Goal: Communication & Community: Answer question/provide support

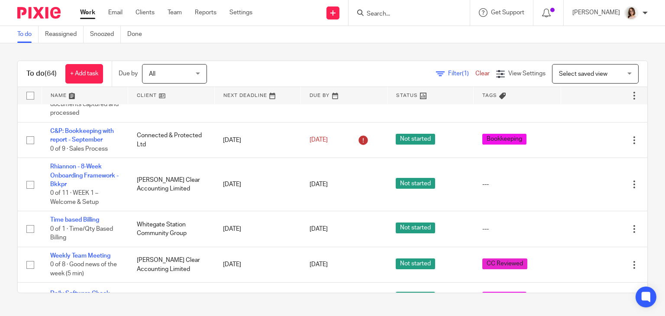
scroll to position [482, 0]
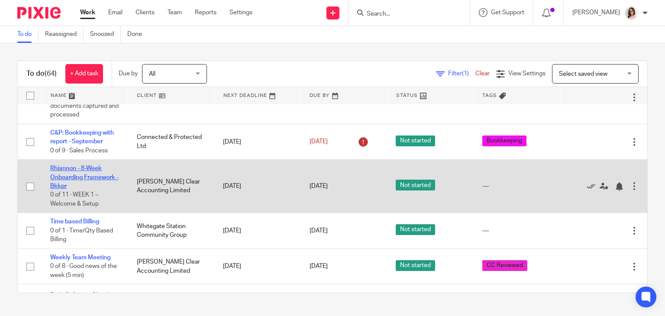
click at [93, 183] on link "Rhiannon - 8-Week Onboarding Framework - Bkkpr" at bounding box center [84, 177] width 68 height 24
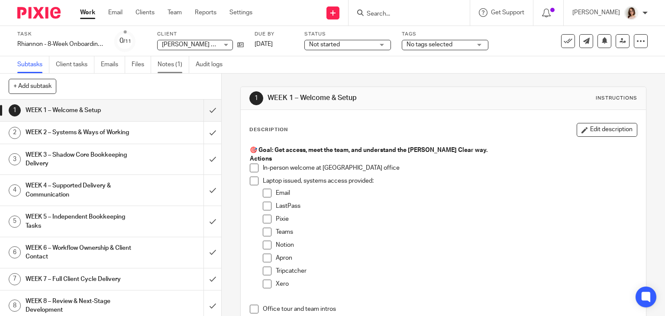
click at [166, 67] on link "Notes (1)" at bounding box center [173, 64] width 32 height 17
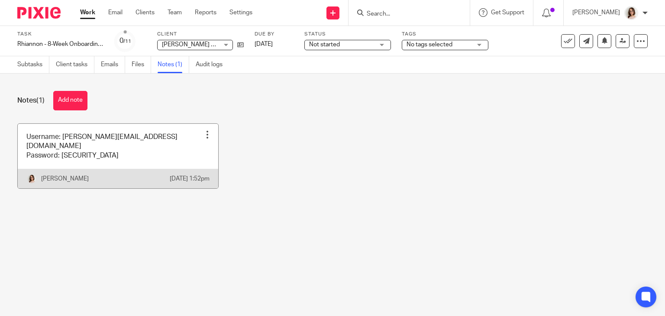
click at [125, 153] on link at bounding box center [118, 156] width 200 height 64
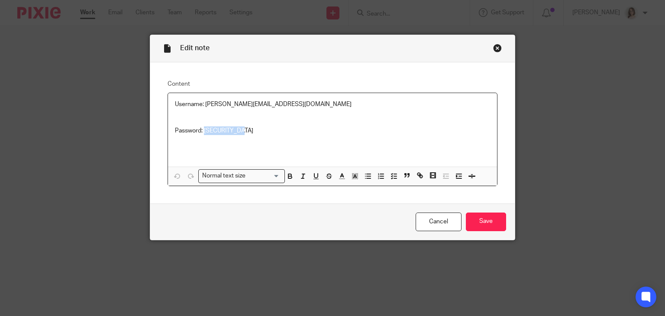
drag, startPoint x: 248, startPoint y: 131, endPoint x: 201, endPoint y: 134, distance: 47.3
click at [201, 134] on p "Password: [SECURITY_DATA]" at bounding box center [332, 130] width 315 height 9
copy p "e9Cd7S*2F4H#"
click at [482, 222] on input "Save" at bounding box center [486, 221] width 40 height 19
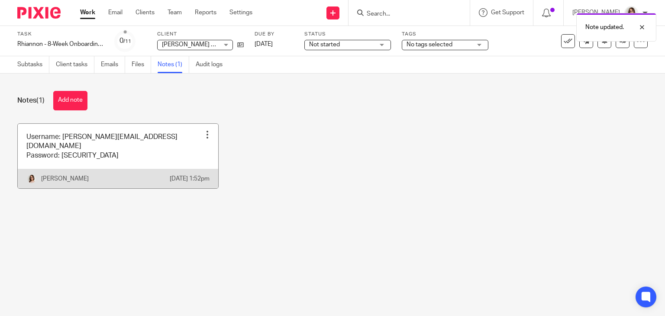
click at [203, 136] on div at bounding box center [207, 134] width 9 height 9
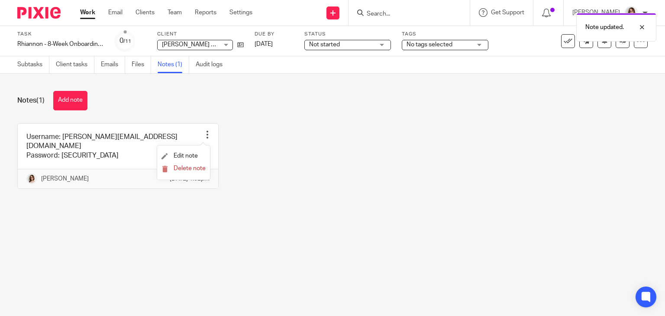
click at [190, 173] on li "Delete note" at bounding box center [183, 169] width 44 height 13
click at [185, 170] on span "Delete note" at bounding box center [189, 168] width 32 height 6
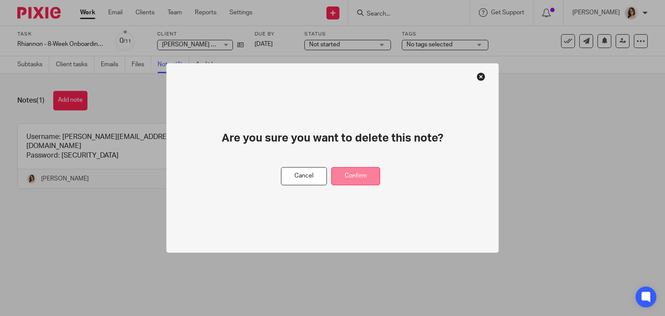
click at [354, 175] on button "Confirm" at bounding box center [355, 176] width 49 height 19
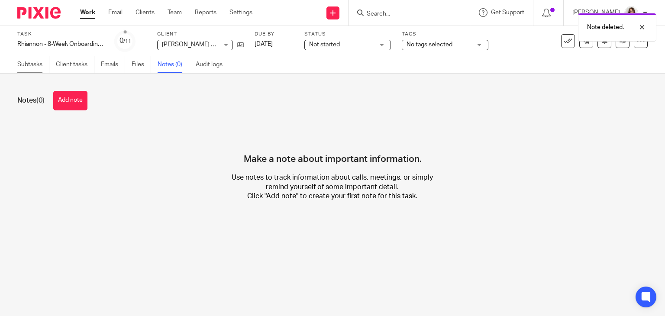
click at [24, 64] on link "Subtasks" at bounding box center [33, 64] width 32 height 17
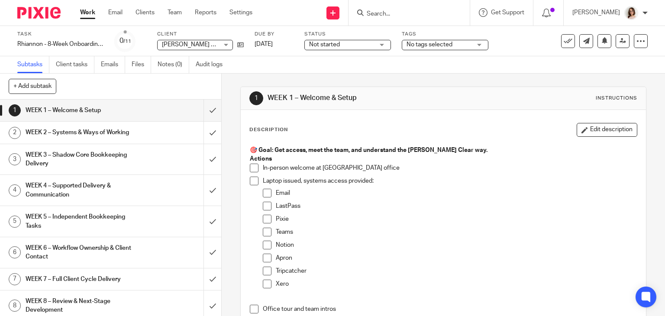
click at [251, 167] on span at bounding box center [254, 168] width 9 height 9
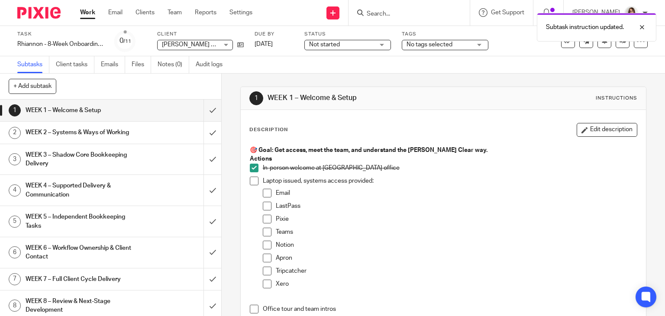
click at [251, 180] on span at bounding box center [254, 181] width 9 height 9
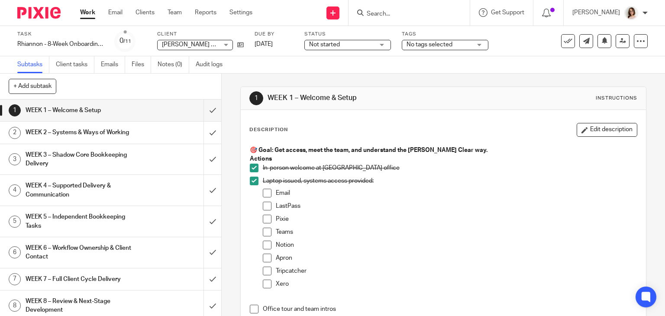
click at [263, 193] on span at bounding box center [267, 193] width 9 height 9
click at [263, 206] on span at bounding box center [267, 206] width 9 height 9
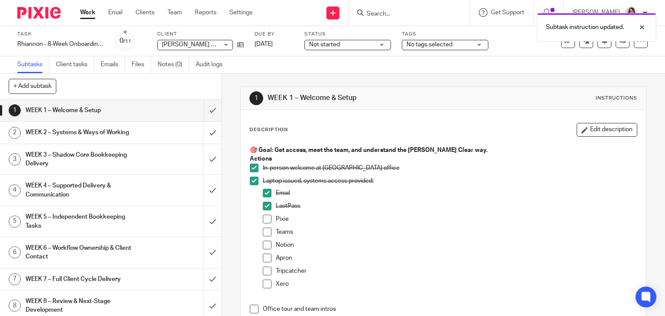
click at [264, 218] on span at bounding box center [267, 219] width 9 height 9
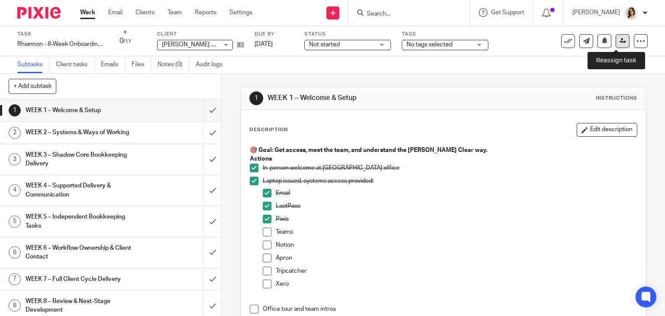
click at [615, 42] on link at bounding box center [622, 41] width 14 height 14
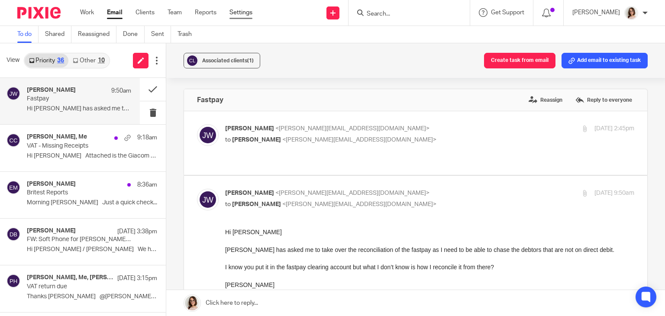
click at [236, 9] on link "Settings" at bounding box center [240, 12] width 23 height 9
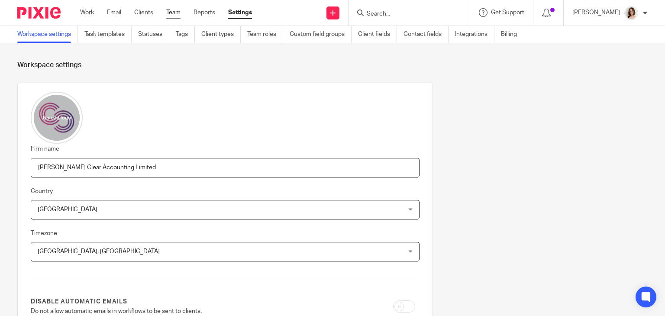
click at [173, 13] on link "Team" at bounding box center [173, 12] width 14 height 9
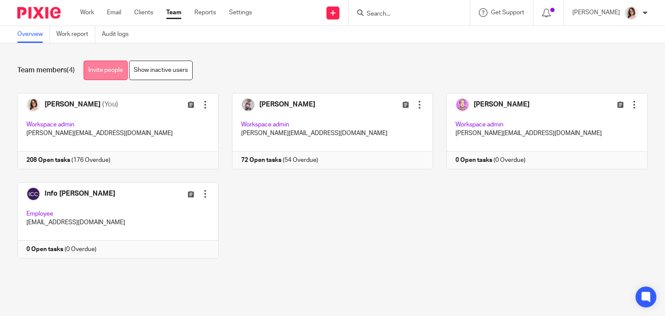
click at [115, 71] on link "Invite people" at bounding box center [106, 70] width 44 height 19
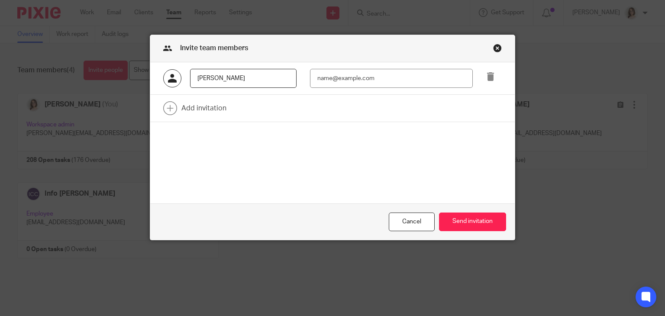
type input "Rhiannon Grant"
type input "rhiannon@carterclear.co.uk"
click at [449, 220] on button "Send invitation" at bounding box center [472, 221] width 67 height 19
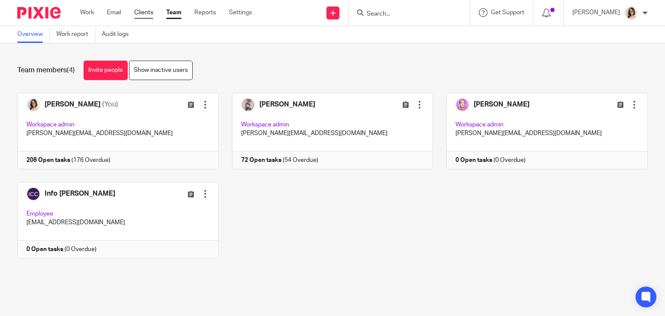
click at [150, 14] on link "Clients" at bounding box center [143, 12] width 19 height 9
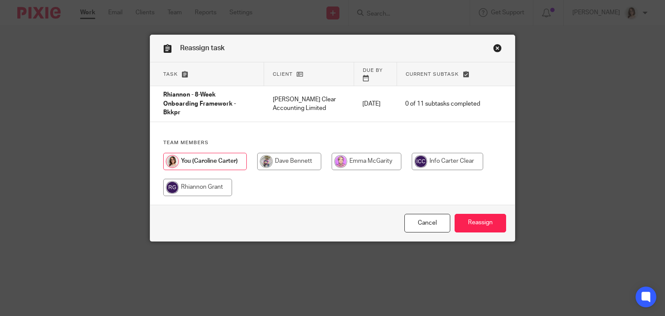
click at [185, 179] on input "radio" at bounding box center [197, 187] width 69 height 17
radio input "true"
click at [471, 228] on input "Reassign" at bounding box center [479, 223] width 51 height 19
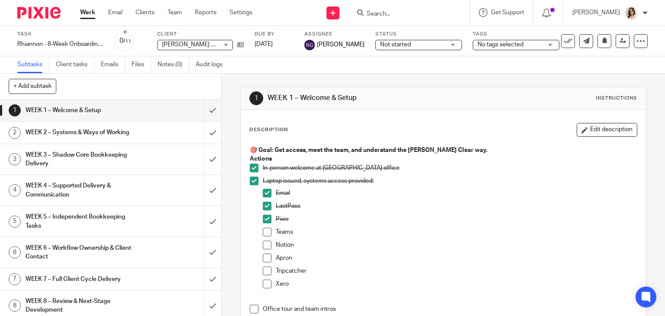
click at [265, 231] on span at bounding box center [267, 232] width 9 height 9
click at [263, 247] on span at bounding box center [267, 245] width 9 height 9
click at [264, 243] on span at bounding box center [267, 245] width 9 height 9
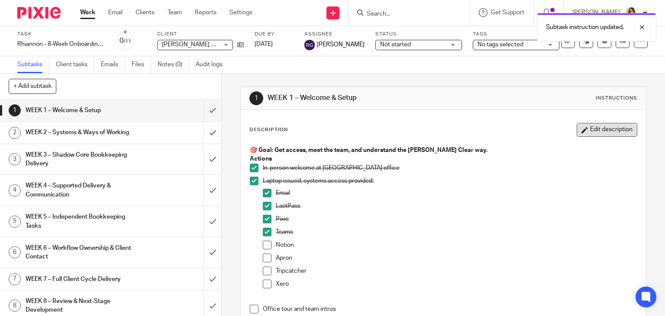
click at [576, 134] on button "Edit description" at bounding box center [606, 130] width 61 height 14
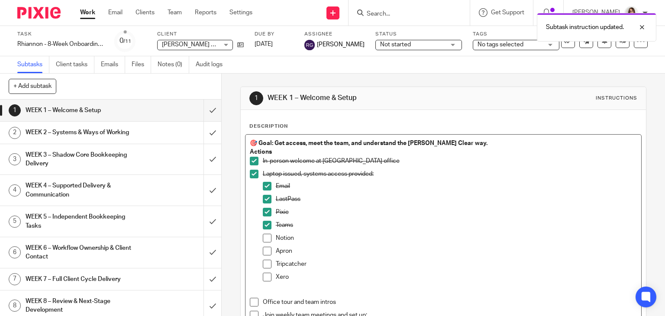
click at [303, 236] on p "Notion" at bounding box center [456, 238] width 361 height 9
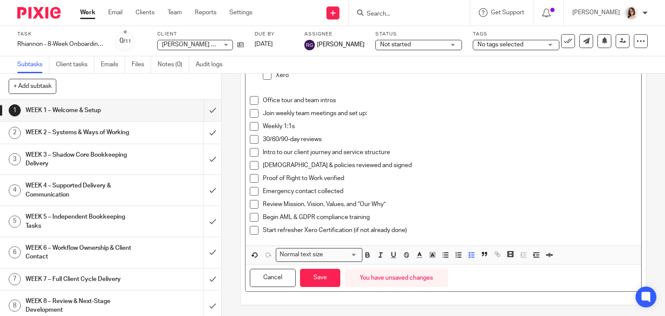
scroll to position [202, 0]
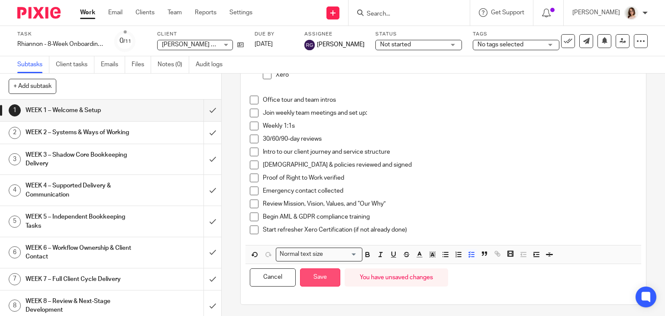
click at [314, 278] on button "Save" at bounding box center [320, 277] width 40 height 19
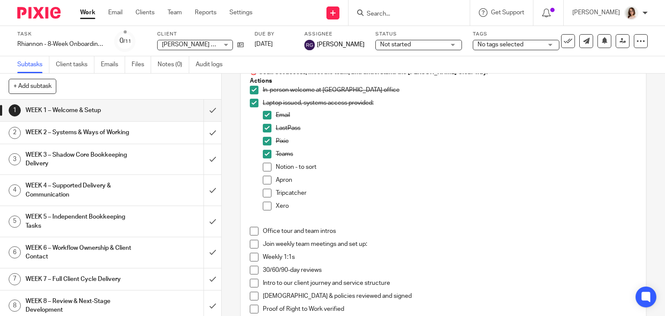
scroll to position [76, 0]
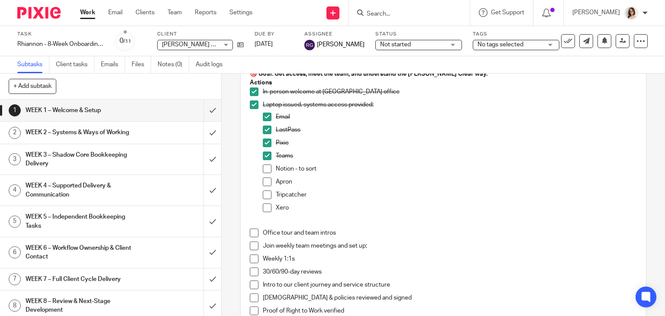
click at [266, 206] on span at bounding box center [267, 207] width 9 height 9
click at [265, 183] on span at bounding box center [267, 181] width 9 height 9
click at [263, 172] on span at bounding box center [267, 168] width 9 height 9
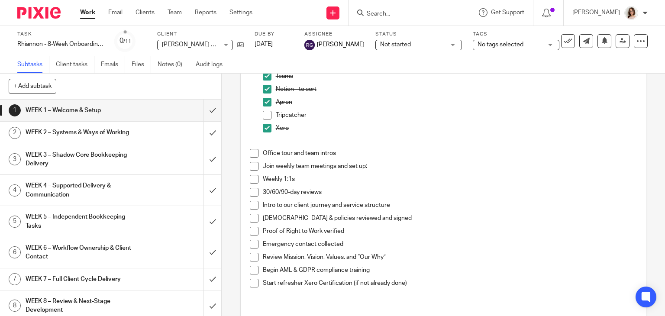
scroll to position [157, 0]
click at [253, 164] on span at bounding box center [254, 165] width 9 height 9
click at [250, 176] on span at bounding box center [254, 177] width 9 height 9
click at [252, 194] on span at bounding box center [254, 190] width 9 height 9
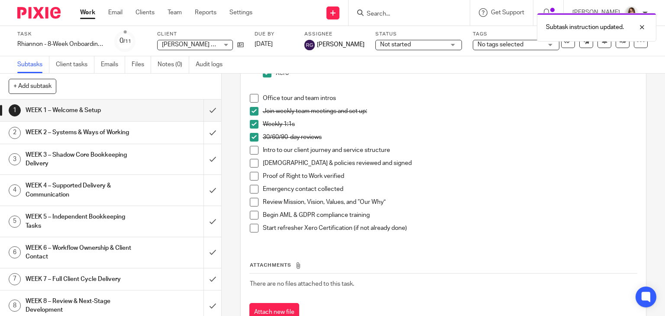
scroll to position [213, 0]
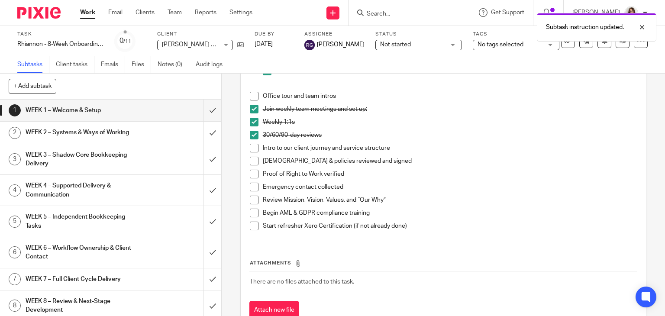
click at [251, 184] on span at bounding box center [254, 187] width 9 height 9
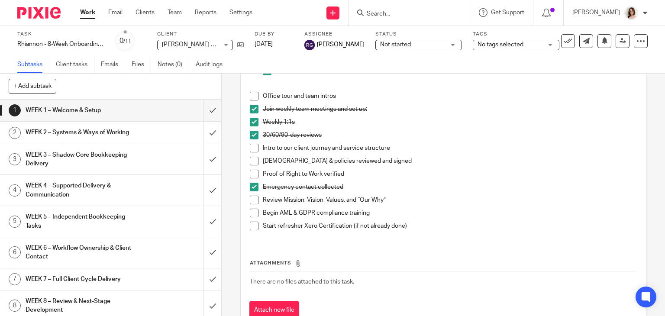
click at [252, 213] on span at bounding box center [254, 213] width 9 height 9
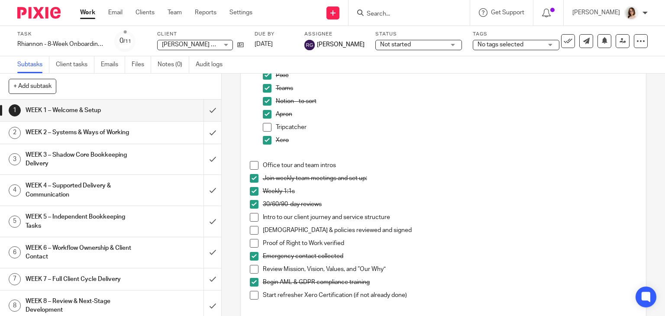
scroll to position [143, 0]
click at [252, 165] on span at bounding box center [254, 165] width 9 height 9
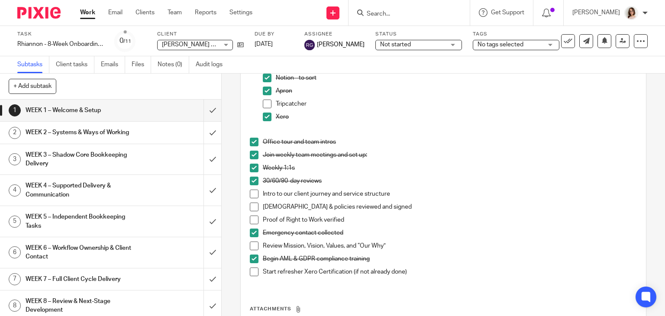
scroll to position [167, 0]
click at [251, 246] on span at bounding box center [254, 245] width 9 height 9
click at [254, 274] on span at bounding box center [254, 271] width 9 height 9
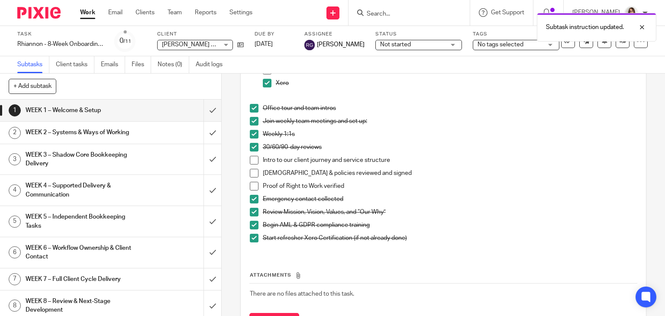
scroll to position [202, 0]
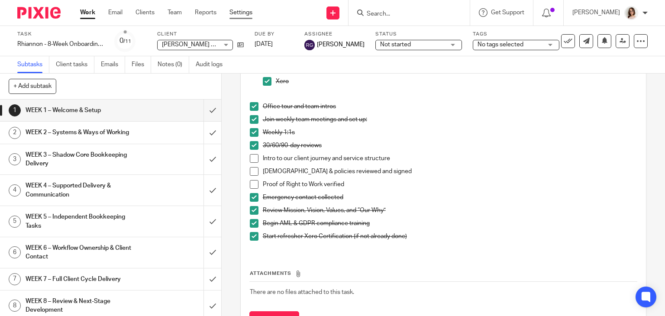
click at [238, 14] on link "Settings" at bounding box center [240, 12] width 23 height 9
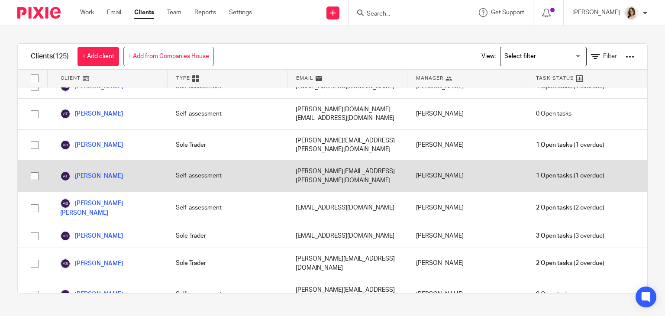
scroll to position [48, 0]
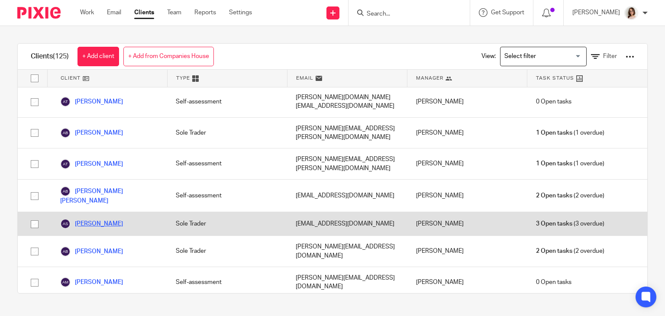
click at [94, 218] on link "[PERSON_NAME]" at bounding box center [91, 223] width 63 height 10
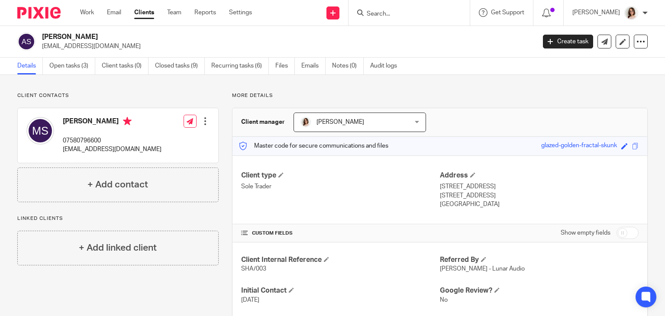
click at [376, 125] on span "[PERSON_NAME]" at bounding box center [350, 122] width 100 height 18
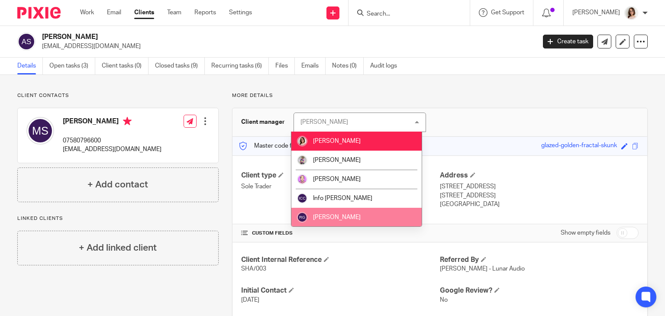
click at [351, 215] on span "[PERSON_NAME]" at bounding box center [337, 217] width 48 height 6
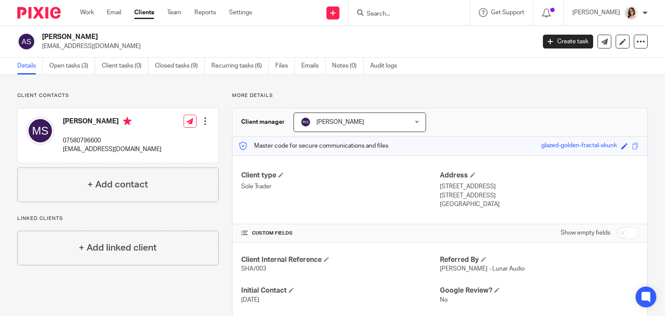
click at [147, 16] on link "Clients" at bounding box center [144, 12] width 20 height 9
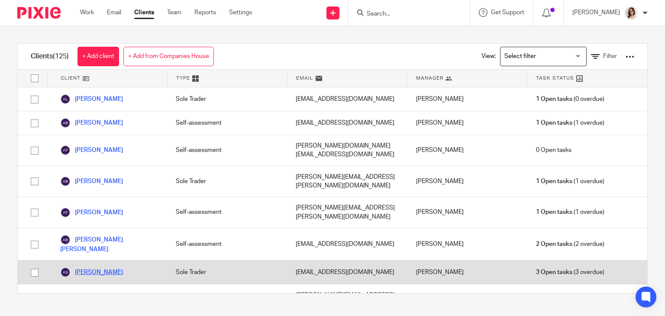
click at [102, 267] on link "[PERSON_NAME]" at bounding box center [91, 272] width 63 height 10
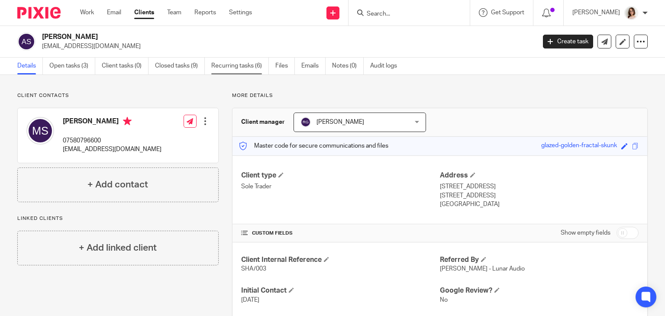
click at [238, 64] on link "Recurring tasks (6)" at bounding box center [240, 66] width 58 height 17
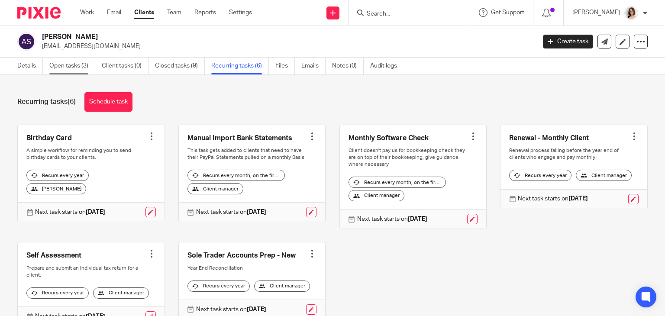
click at [65, 66] on link "Open tasks (3)" at bounding box center [72, 66] width 46 height 17
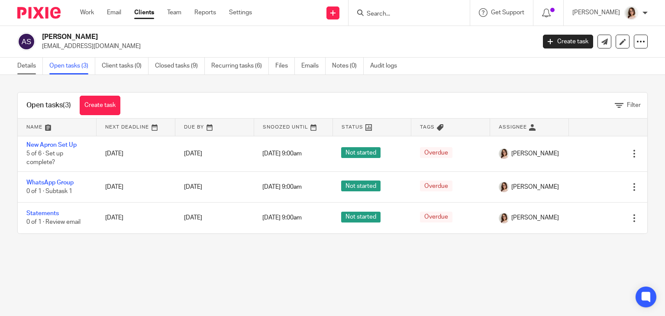
click at [23, 67] on link "Details" at bounding box center [30, 66] width 26 height 17
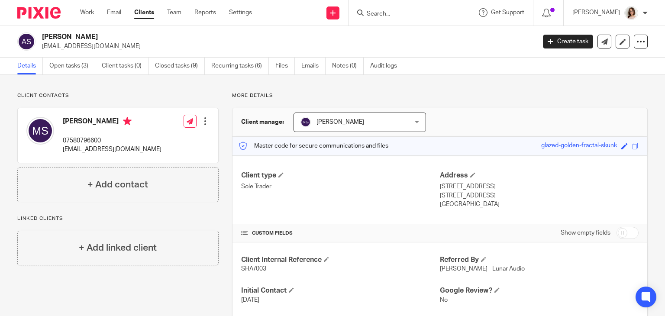
click at [616, 231] on input "checkbox" at bounding box center [627, 233] width 22 height 12
checkbox input "true"
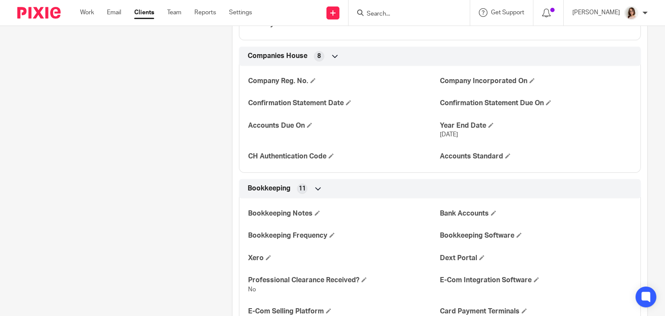
scroll to position [976, 0]
click at [516, 235] on span at bounding box center [518, 234] width 5 height 5
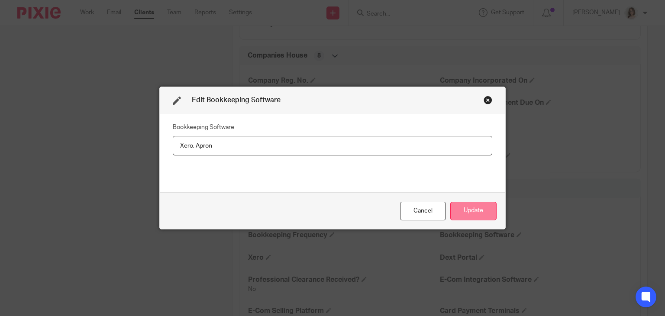
type input "Xero, Apron"
click at [451, 203] on button "Update" at bounding box center [473, 211] width 46 height 19
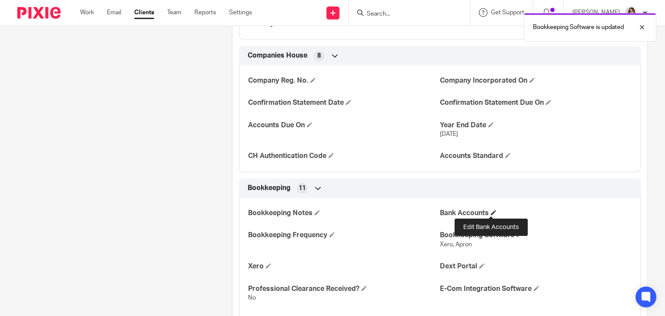
click at [491, 211] on span at bounding box center [493, 212] width 5 height 5
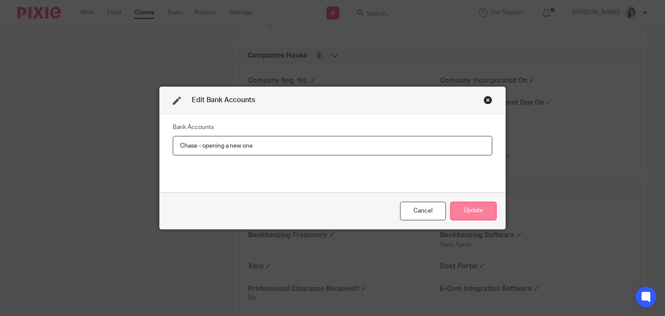
type input "Chase - opening a new one"
click at [463, 217] on button "Update" at bounding box center [473, 211] width 46 height 19
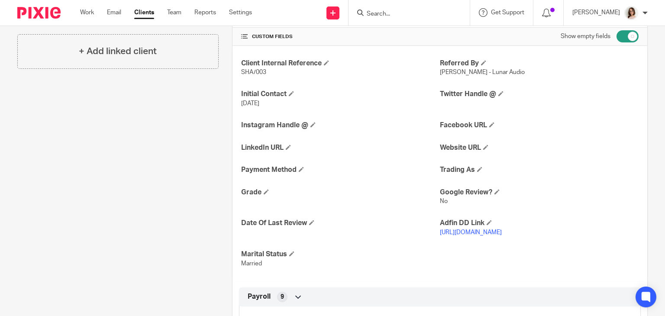
scroll to position [196, 0]
click link "Clients"
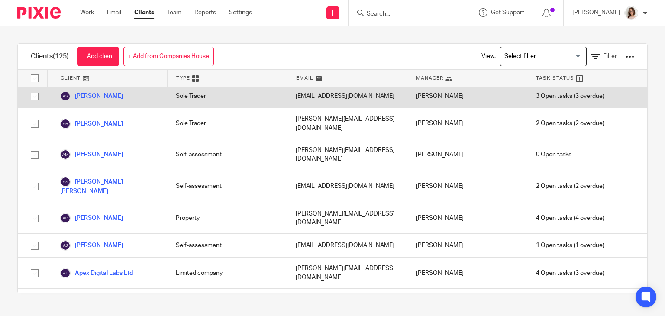
scroll to position [187, 0]
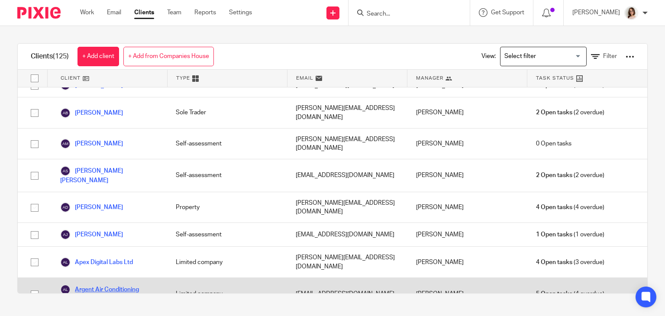
click at [117, 284] on link "Argent Air Conditioning Limited" at bounding box center [109, 293] width 98 height 19
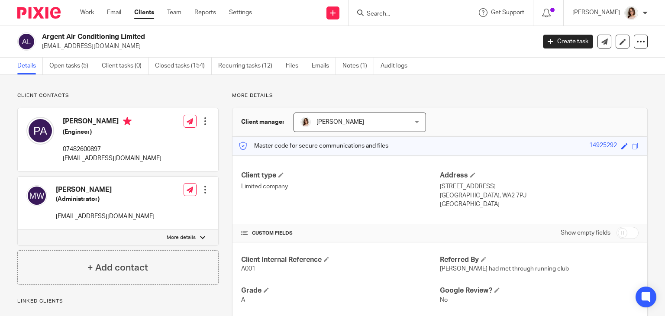
click at [395, 119] on span "[PERSON_NAME]" at bounding box center [350, 122] width 100 height 18
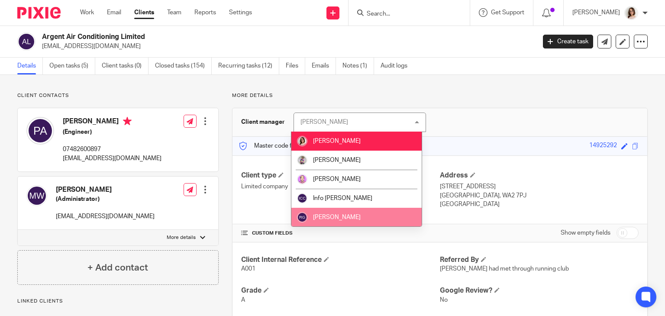
click at [356, 212] on li "[PERSON_NAME]" at bounding box center [356, 217] width 130 height 19
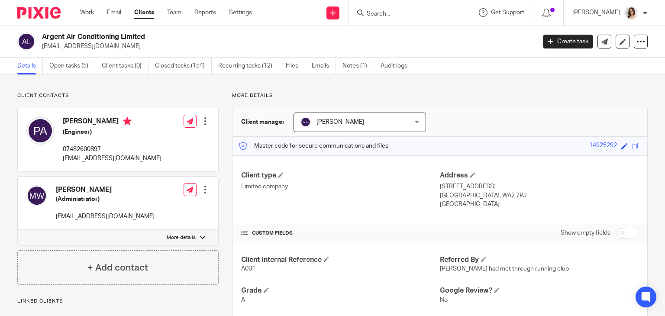
click at [143, 11] on link "Clients" at bounding box center [144, 12] width 20 height 9
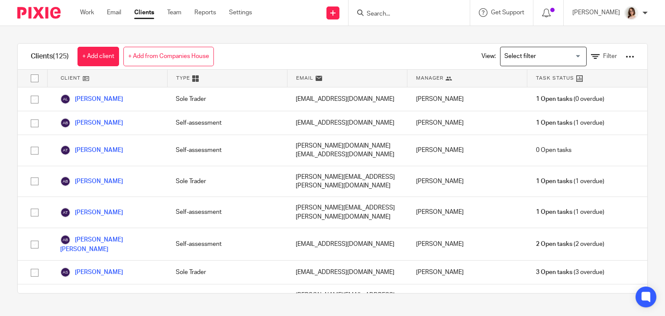
click at [379, 15] on input "Search" at bounding box center [405, 14] width 78 height 8
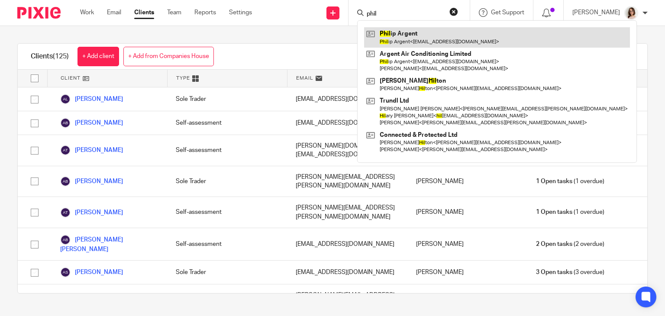
type input "phil"
click at [405, 36] on link at bounding box center [497, 37] width 266 height 20
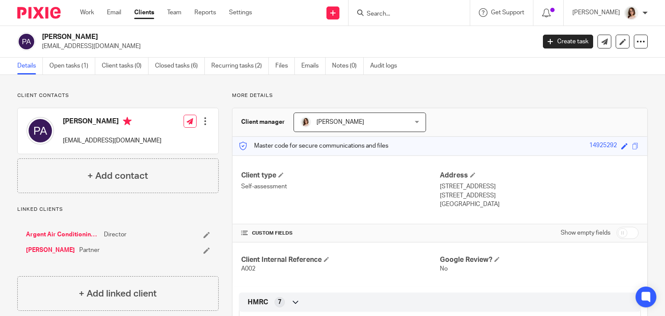
click at [356, 122] on span "[PERSON_NAME]" at bounding box center [350, 122] width 100 height 18
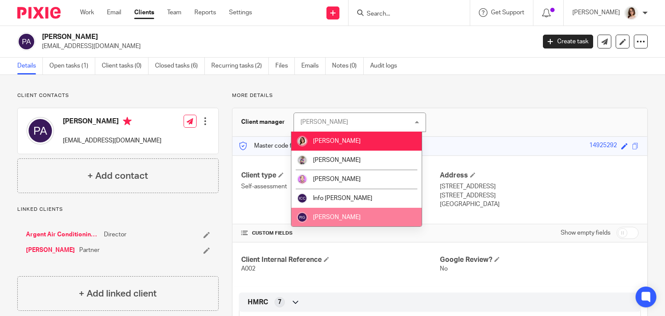
click at [341, 215] on span "[PERSON_NAME]" at bounding box center [337, 217] width 48 height 6
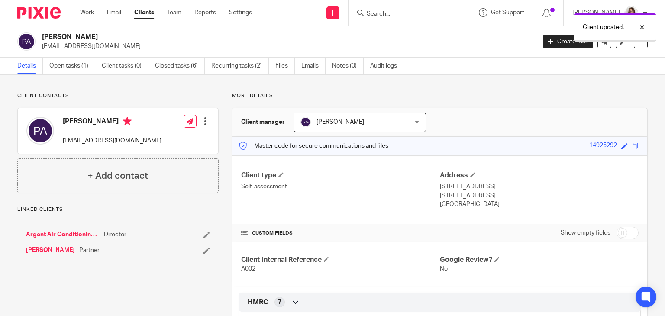
click at [384, 15] on div "Client updated." at bounding box center [494, 25] width 324 height 33
click at [379, 14] on div "Client updated." at bounding box center [494, 25] width 324 height 33
click at [639, 29] on div at bounding box center [634, 27] width 23 height 10
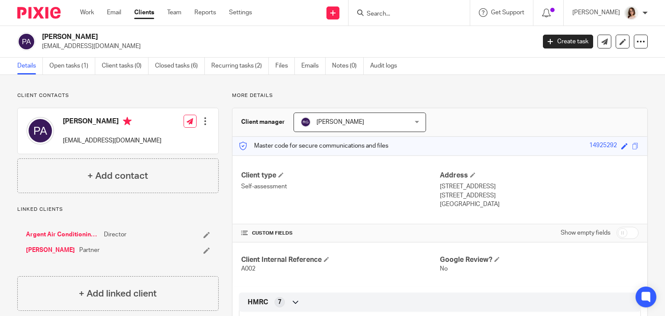
click at [416, 15] on input "Search" at bounding box center [405, 14] width 78 height 8
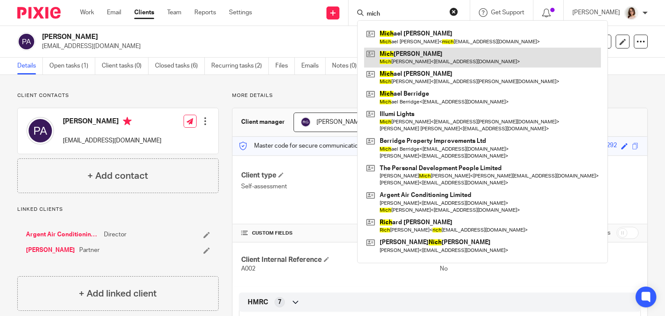
type input "mich"
click at [427, 57] on link at bounding box center [482, 58] width 237 height 20
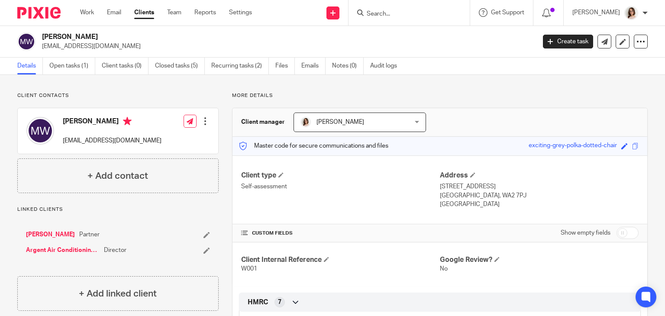
click at [355, 128] on span "[PERSON_NAME]" at bounding box center [350, 122] width 100 height 18
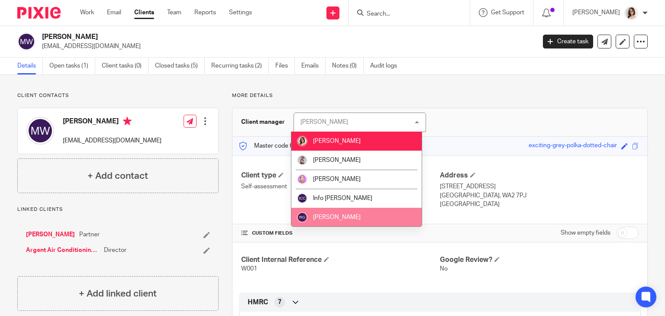
click at [340, 219] on span "[PERSON_NAME]" at bounding box center [337, 217] width 48 height 6
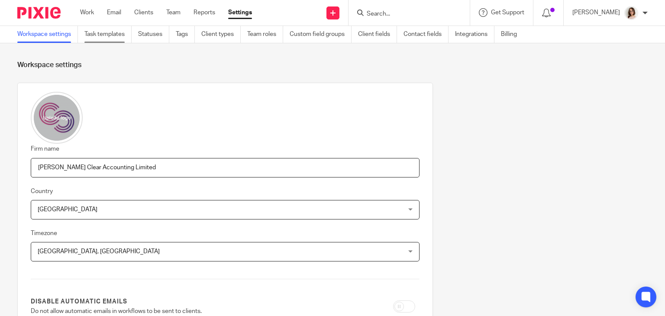
click at [110, 32] on link "Task templates" at bounding box center [107, 34] width 47 height 17
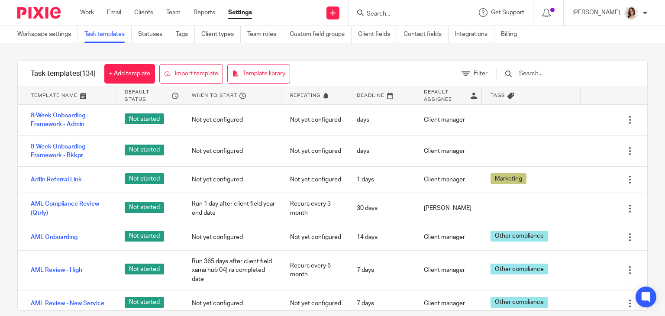
click at [569, 77] on input "text" at bounding box center [568, 74] width 101 height 10
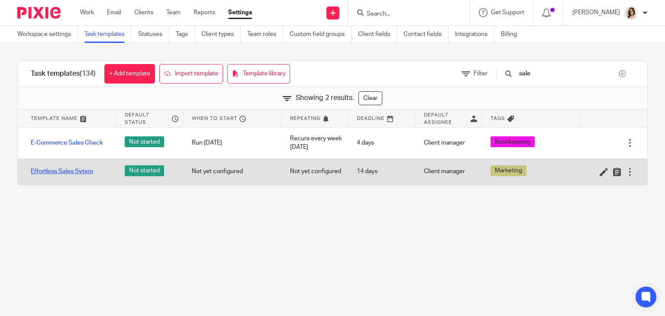
type input "sale"
click at [76, 171] on link "Effortless Sales Sytem" at bounding box center [62, 171] width 62 height 9
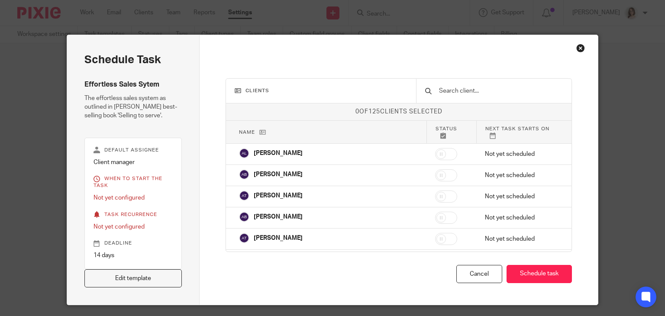
click at [576, 48] on div "Close this dialog window" at bounding box center [580, 48] width 9 height 9
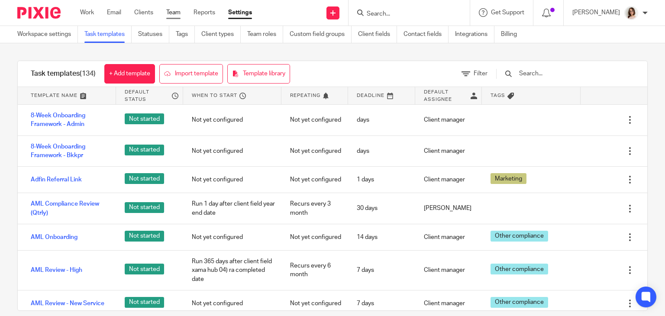
click at [173, 14] on link "Team" at bounding box center [173, 12] width 14 height 9
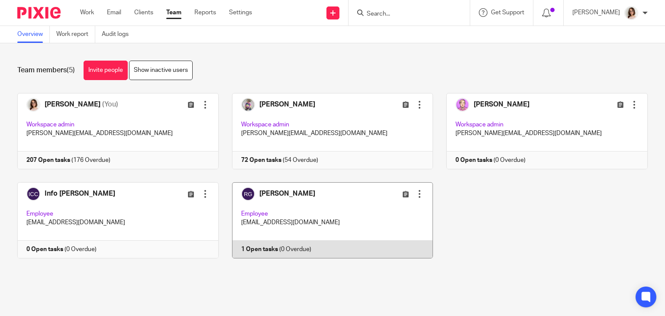
click at [415, 190] on div at bounding box center [419, 193] width 9 height 9
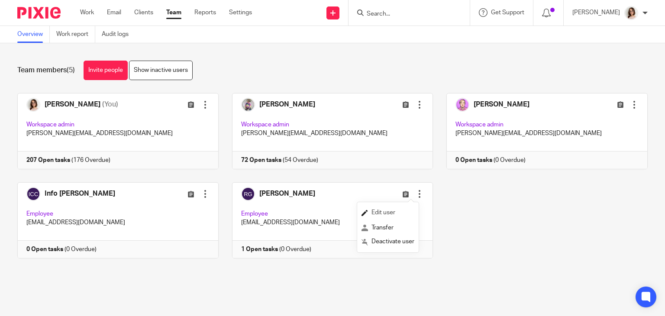
click at [391, 208] on link "Edit user" at bounding box center [387, 212] width 53 height 13
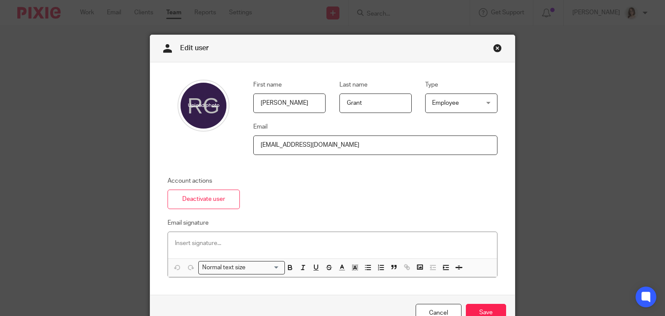
click at [463, 98] on span "Employee" at bounding box center [458, 103] width 52 height 18
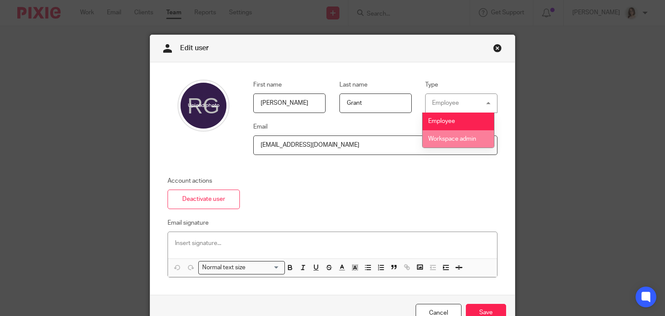
click at [454, 134] on li "Workspace admin" at bounding box center [457, 139] width 71 height 18
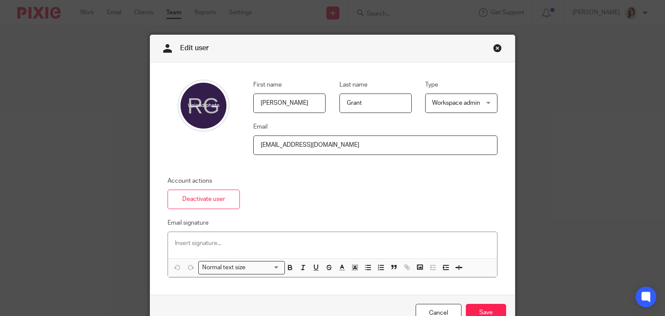
scroll to position [48, 0]
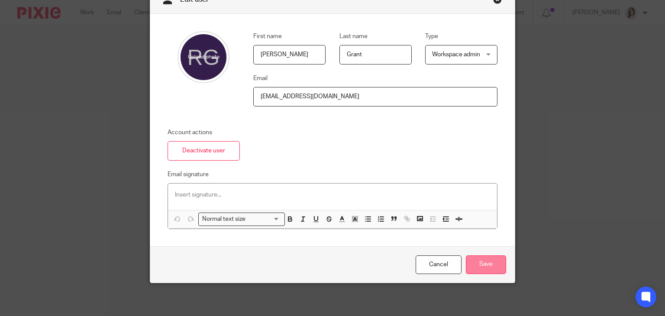
click at [485, 259] on input "Save" at bounding box center [486, 264] width 40 height 19
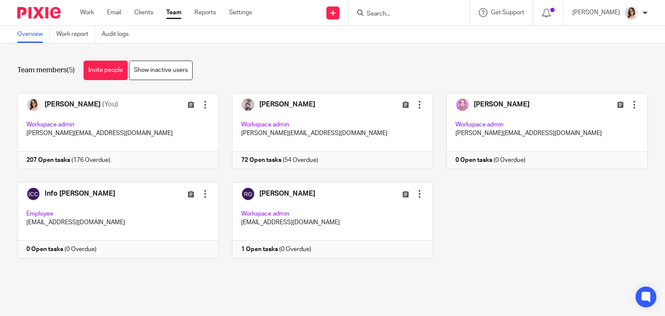
click at [390, 15] on input "Search" at bounding box center [405, 14] width 78 height 8
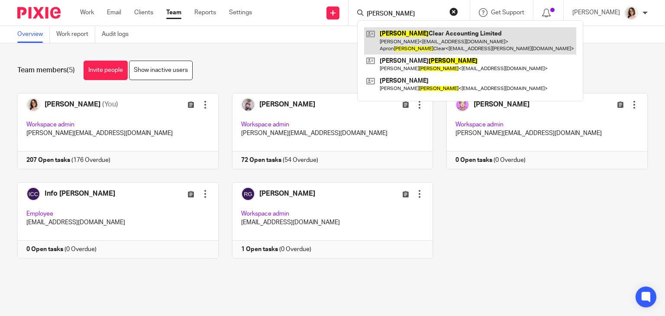
type input "carter"
click at [405, 43] on link at bounding box center [470, 40] width 212 height 27
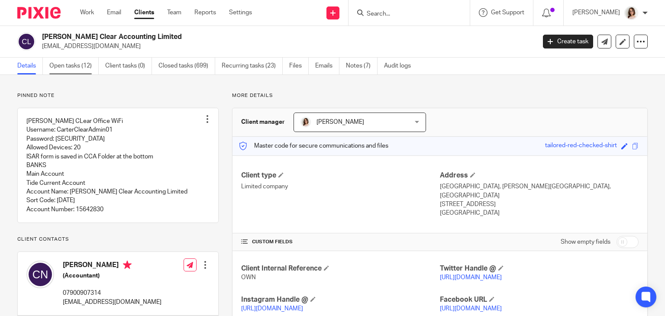
click at [60, 67] on link "Open tasks (12)" at bounding box center [73, 66] width 49 height 17
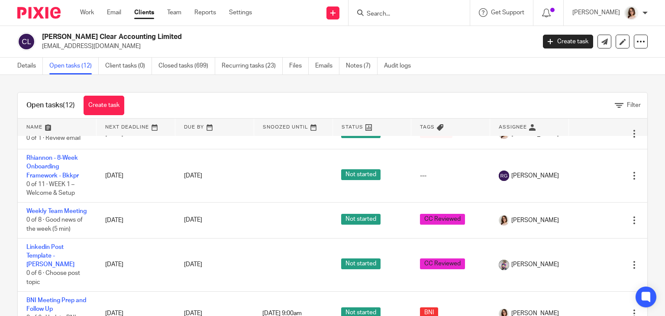
scroll to position [238, 0]
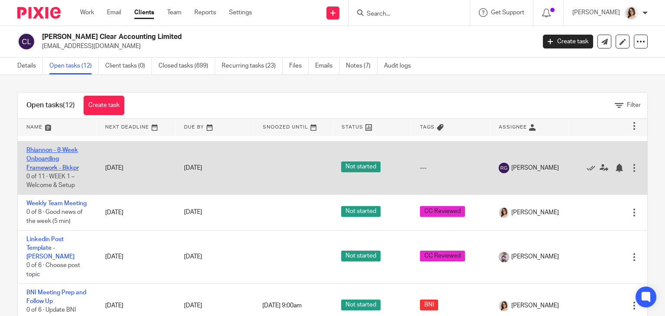
click at [42, 161] on link "Rhiannon - 8-Week Onboarding Framework - Bkkpr" at bounding box center [52, 159] width 52 height 24
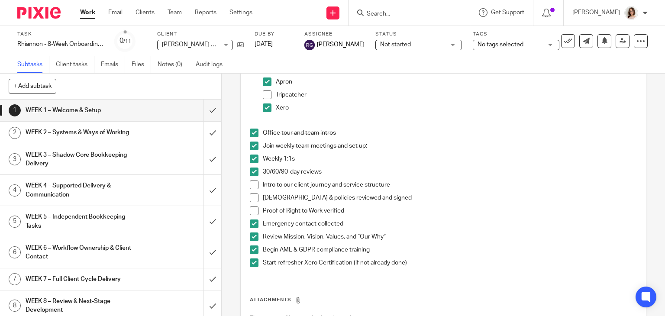
scroll to position [177, 0]
click at [252, 183] on span at bounding box center [254, 184] width 9 height 9
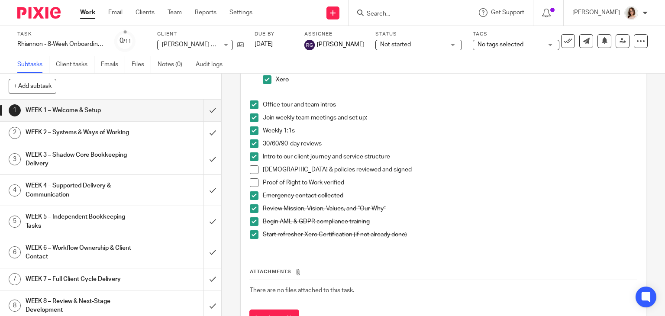
scroll to position [207, 0]
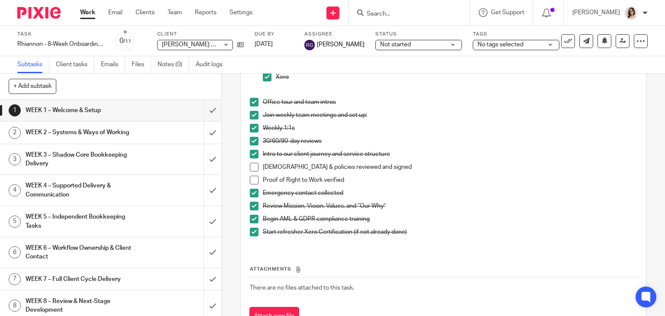
click at [98, 132] on h1 "WEEK 2 – Systems & Ways of Working" at bounding box center [82, 132] width 113 height 13
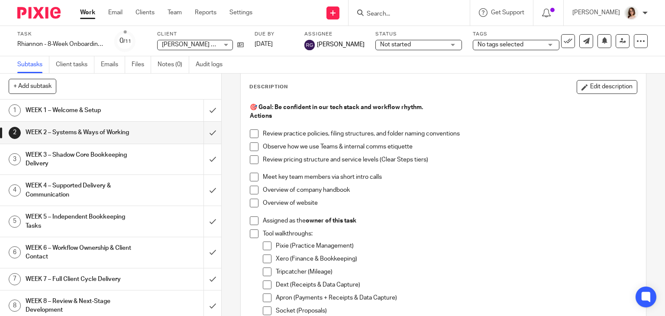
scroll to position [54, 0]
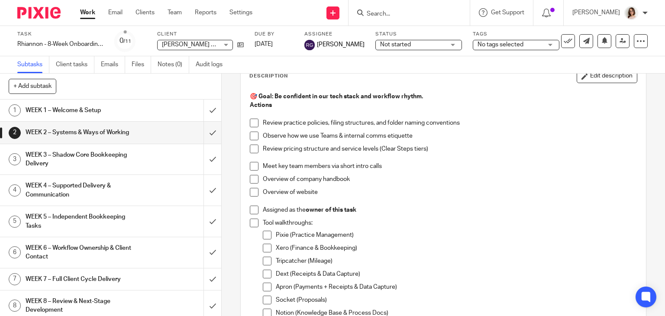
click at [122, 112] on h1 "WEEK 1 – Welcome & Setup" at bounding box center [82, 110] width 113 height 13
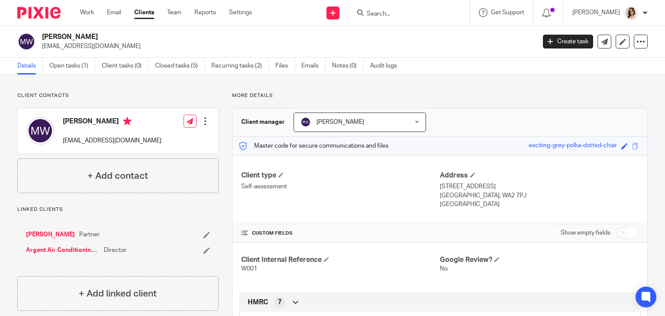
click at [146, 13] on link "Clients" at bounding box center [144, 12] width 20 height 9
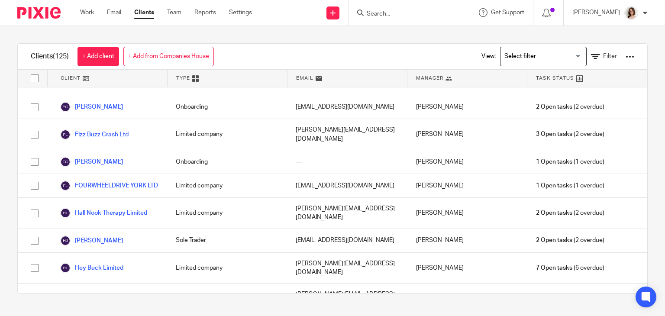
scroll to position [1002, 0]
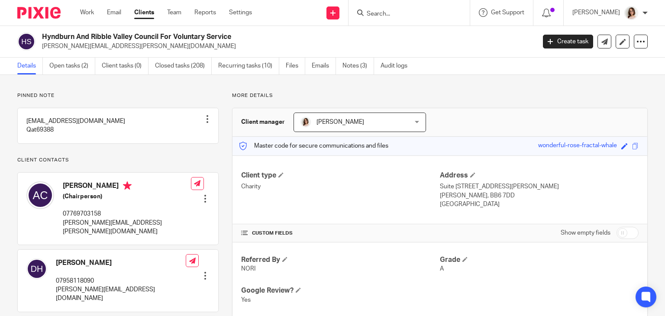
click at [363, 123] on span "[PERSON_NAME]" at bounding box center [350, 122] width 100 height 18
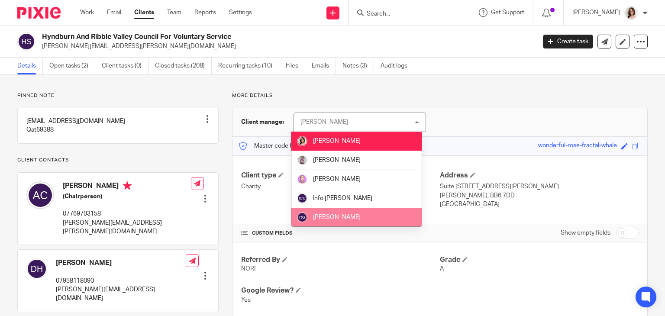
click at [353, 213] on li "[PERSON_NAME]" at bounding box center [356, 217] width 130 height 19
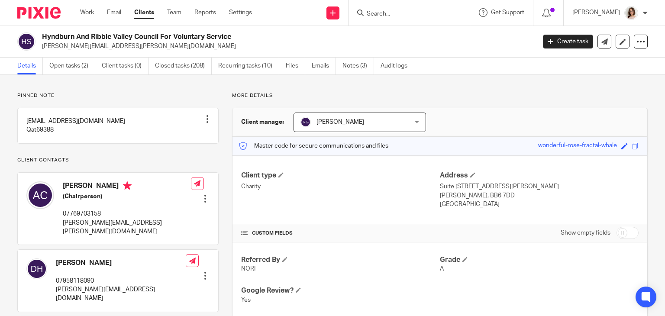
click at [147, 14] on link "Clients" at bounding box center [144, 12] width 20 height 9
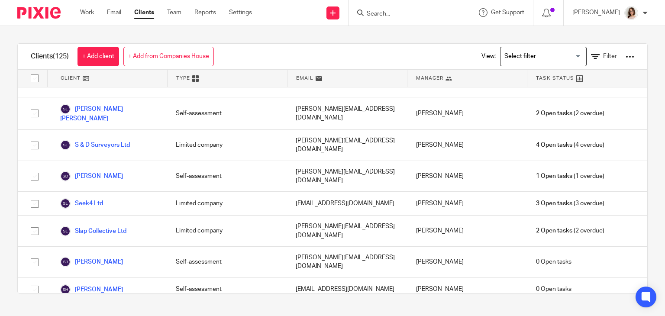
scroll to position [2938, 0]
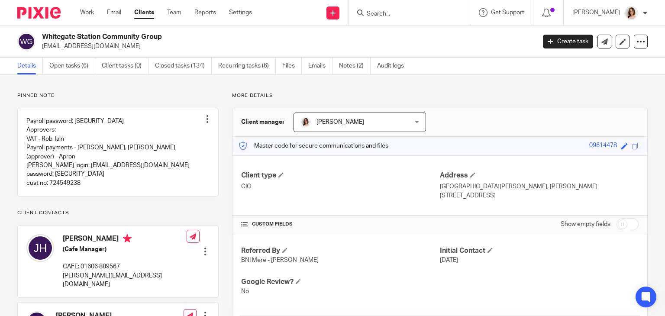
click at [379, 121] on span "[PERSON_NAME]" at bounding box center [350, 122] width 100 height 18
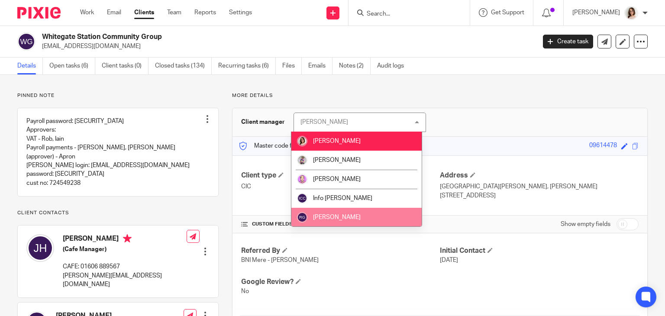
click at [338, 215] on span "[PERSON_NAME]" at bounding box center [337, 217] width 48 height 6
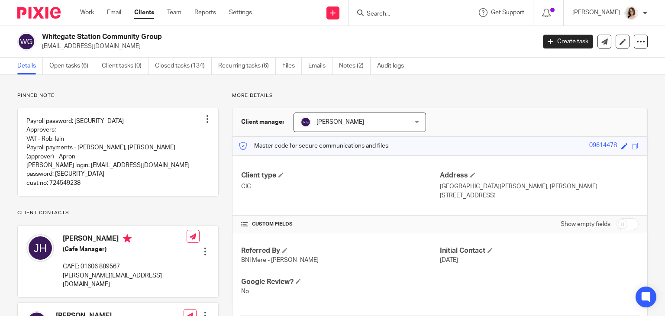
click at [381, 9] on form at bounding box center [412, 12] width 92 height 11
click at [149, 15] on link "Clients" at bounding box center [144, 12] width 20 height 9
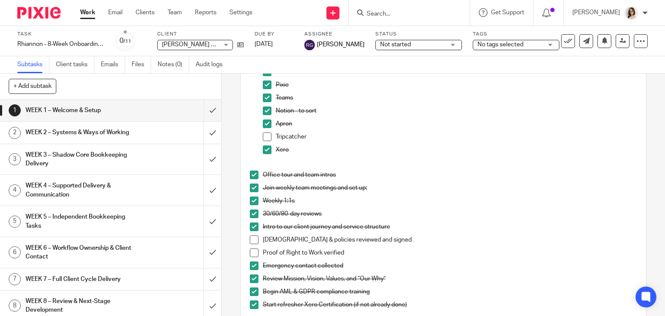
scroll to position [135, 0]
click at [251, 241] on span at bounding box center [254, 239] width 9 height 9
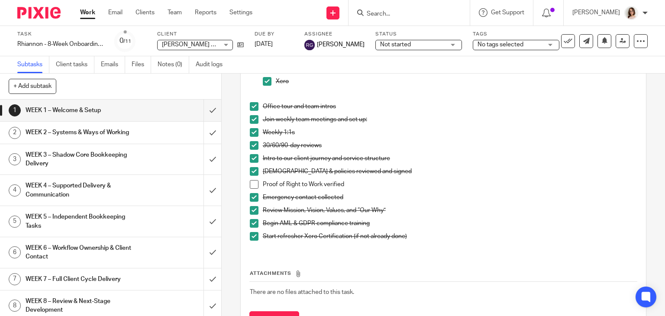
scroll to position [219, 0]
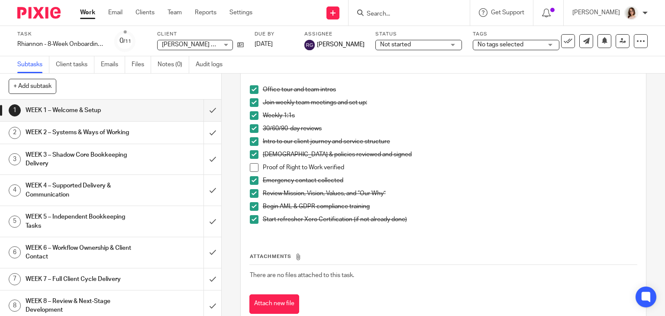
click at [144, 127] on div "WEEK 2 – Systems & Ways of Working" at bounding box center [110, 132] width 169 height 13
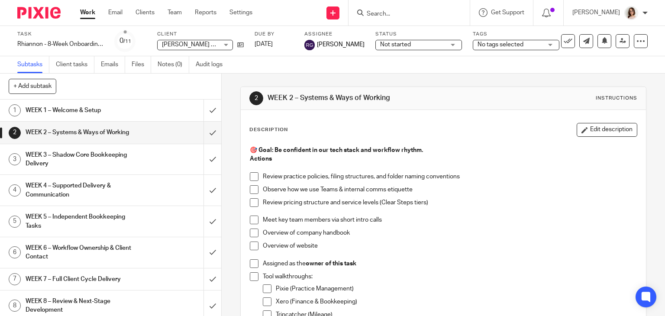
click at [415, 97] on h1 "WEEK 2 – Systems & Ways of Working" at bounding box center [364, 97] width 194 height 9
click at [253, 176] on span at bounding box center [254, 176] width 9 height 9
click at [252, 187] on span at bounding box center [254, 189] width 9 height 9
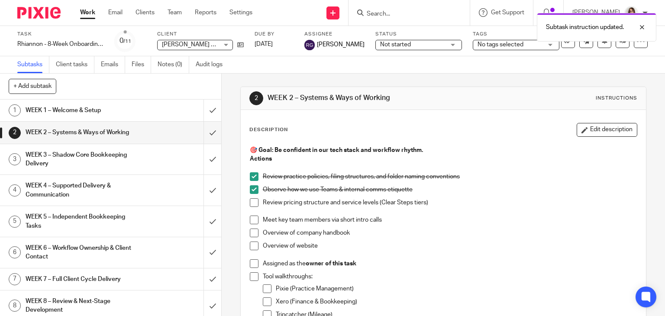
click at [251, 202] on span at bounding box center [254, 202] width 9 height 9
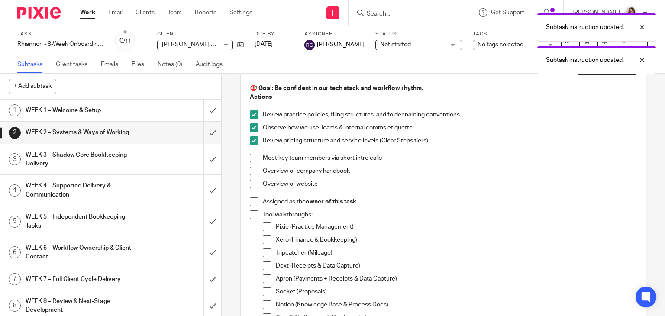
scroll to position [62, 0]
click at [252, 160] on span at bounding box center [254, 157] width 9 height 9
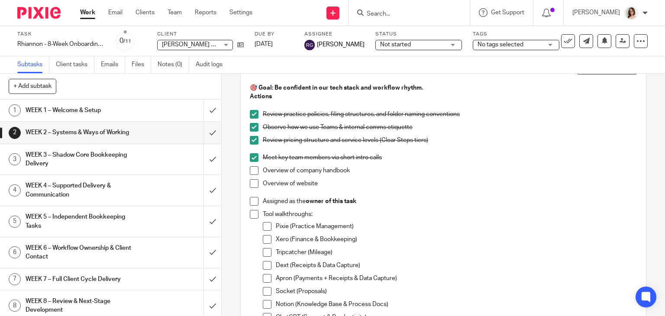
click at [251, 173] on span at bounding box center [254, 170] width 9 height 9
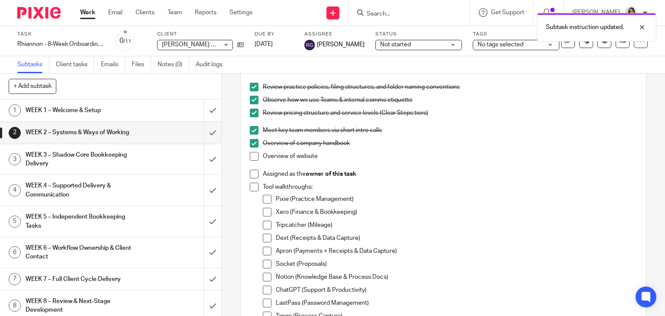
scroll to position [108, 0]
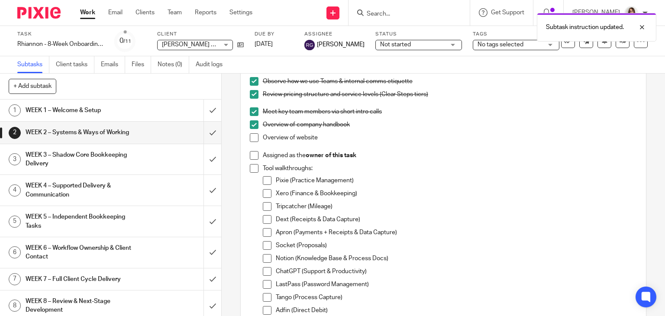
click at [251, 156] on span at bounding box center [254, 155] width 9 height 9
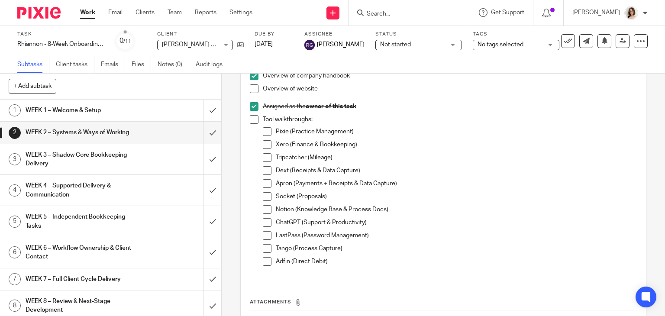
scroll to position [162, 0]
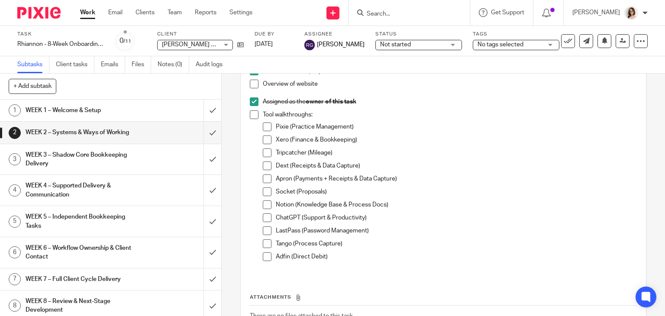
click at [263, 232] on span at bounding box center [267, 230] width 9 height 9
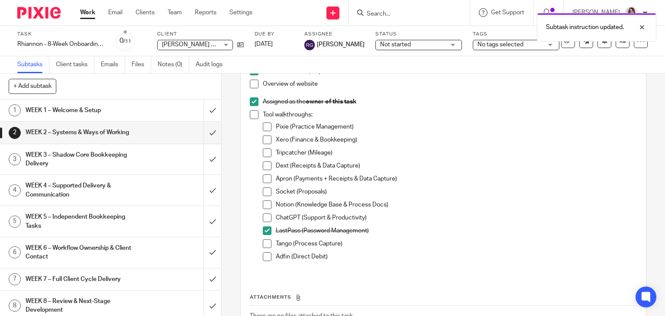
click at [263, 208] on span at bounding box center [267, 204] width 9 height 9
click at [263, 244] on span at bounding box center [267, 243] width 9 height 9
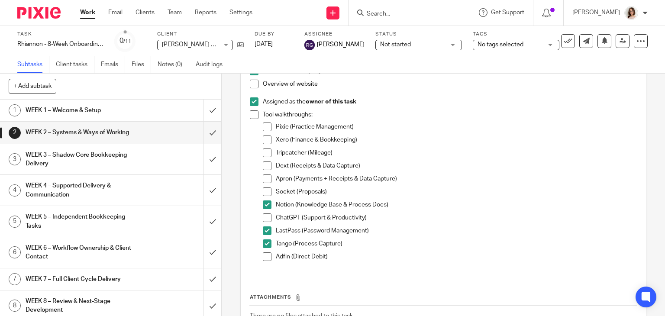
click at [265, 141] on span at bounding box center [267, 139] width 9 height 9
click at [265, 191] on span at bounding box center [267, 191] width 9 height 9
click at [263, 127] on span at bounding box center [267, 126] width 9 height 9
click at [381, 15] on input "Search" at bounding box center [405, 14] width 78 height 8
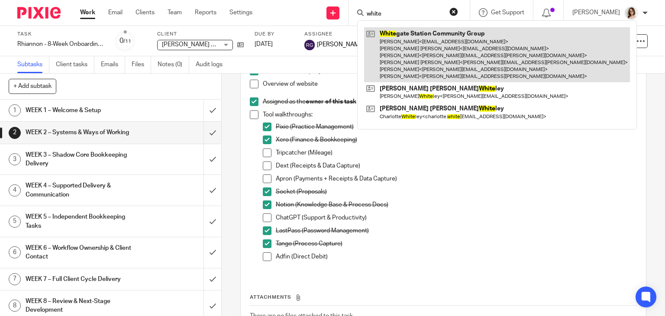
type input "white"
click at [414, 52] on link at bounding box center [497, 54] width 266 height 55
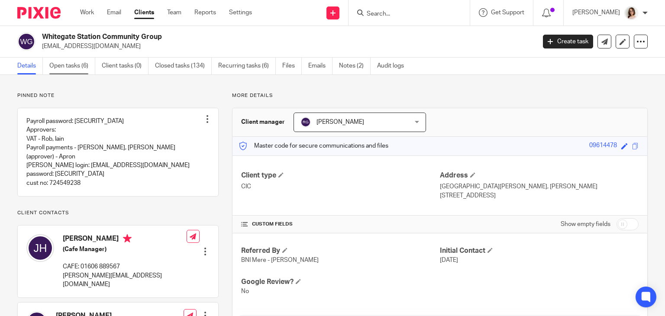
click at [73, 64] on link "Open tasks (6)" at bounding box center [72, 66] width 46 height 17
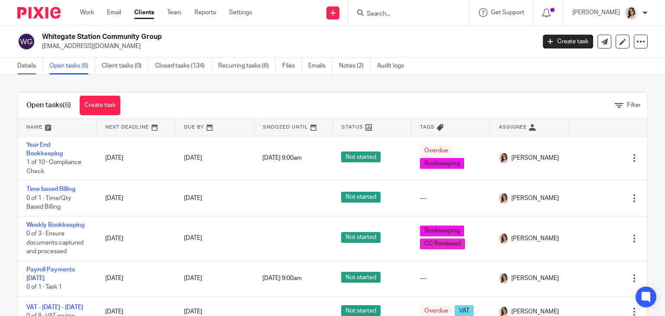
click at [19, 71] on link "Details" at bounding box center [30, 66] width 26 height 17
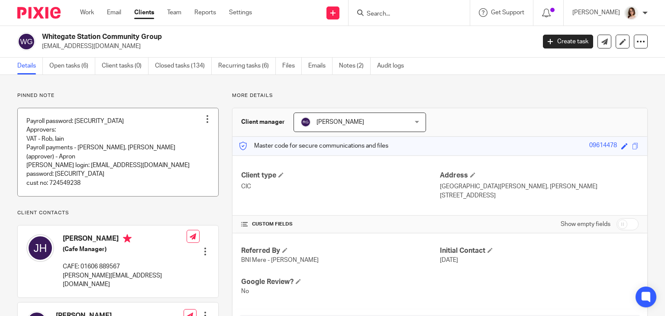
click at [119, 144] on link at bounding box center [118, 152] width 200 height 88
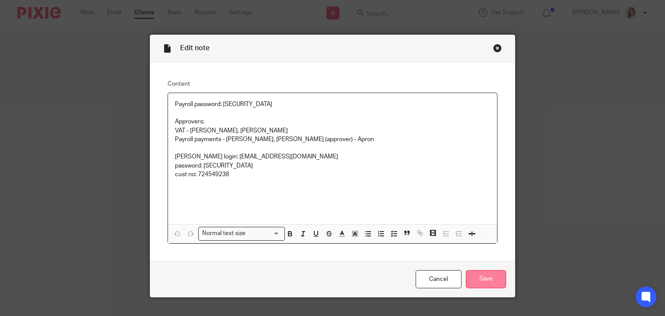
click at [479, 274] on input "Save" at bounding box center [486, 279] width 40 height 19
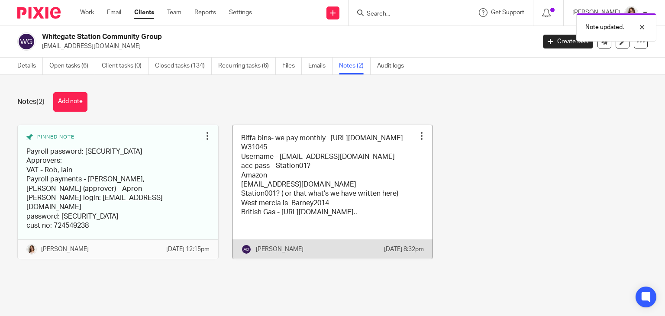
click at [329, 183] on link at bounding box center [332, 192] width 200 height 134
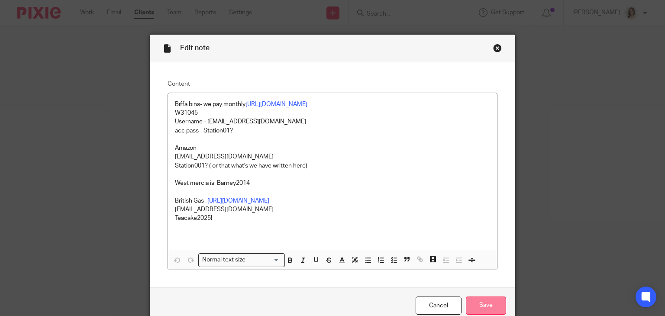
click at [483, 304] on input "Save" at bounding box center [486, 305] width 40 height 19
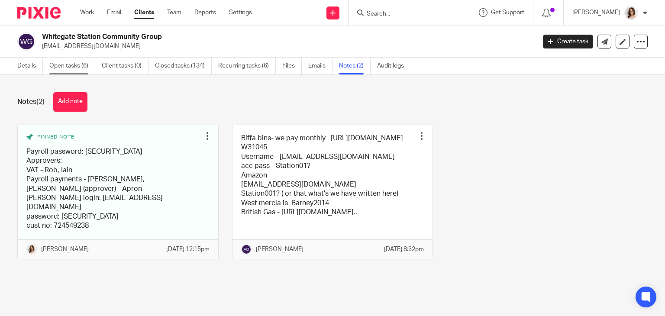
click at [83, 67] on link "Open tasks (6)" at bounding box center [72, 66] width 46 height 17
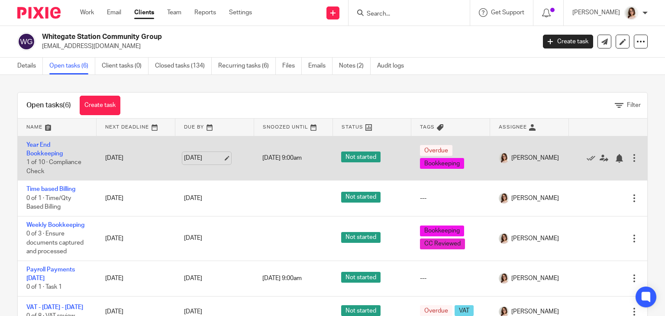
click at [223, 158] on link "[DATE]" at bounding box center [203, 158] width 39 height 9
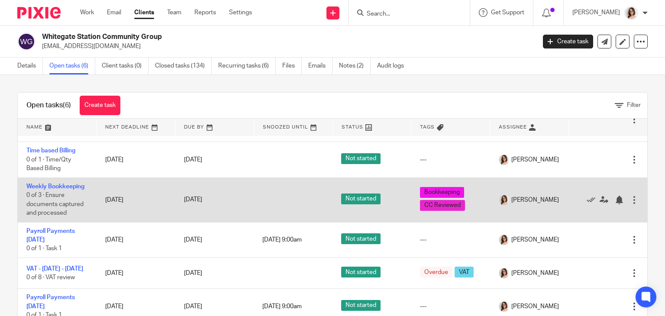
scroll to position [45, 0]
click at [599, 196] on icon at bounding box center [603, 200] width 9 height 9
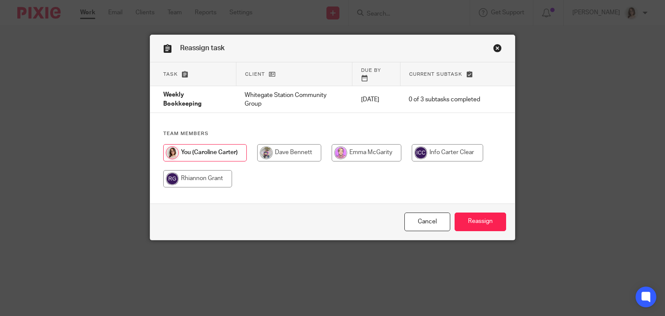
click at [216, 172] on input "radio" at bounding box center [197, 178] width 69 height 17
radio input "true"
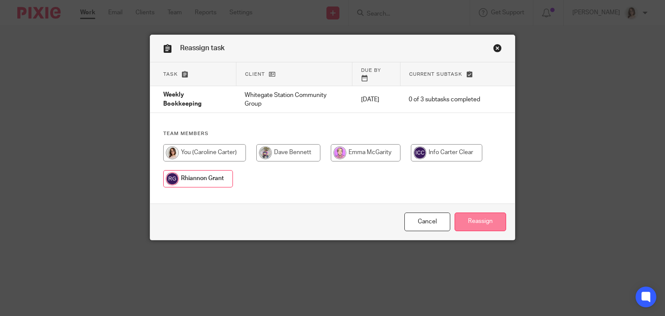
click at [479, 222] on input "Reassign" at bounding box center [479, 221] width 51 height 19
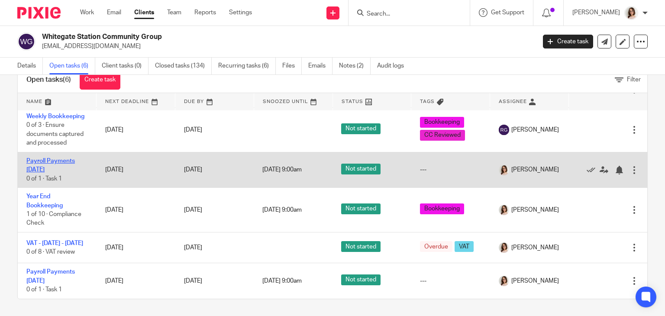
scroll to position [45, 0]
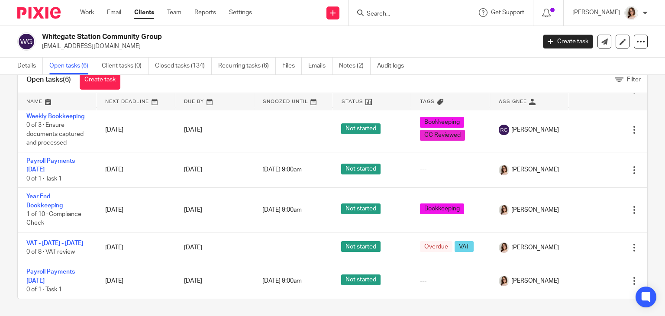
click at [384, 12] on input "Search" at bounding box center [405, 14] width 78 height 8
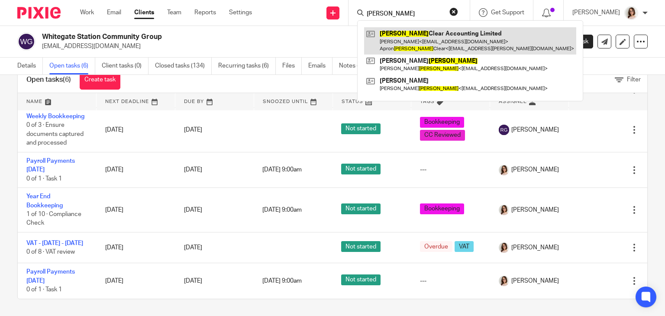
type input "carter"
click at [413, 32] on link at bounding box center [470, 40] width 212 height 27
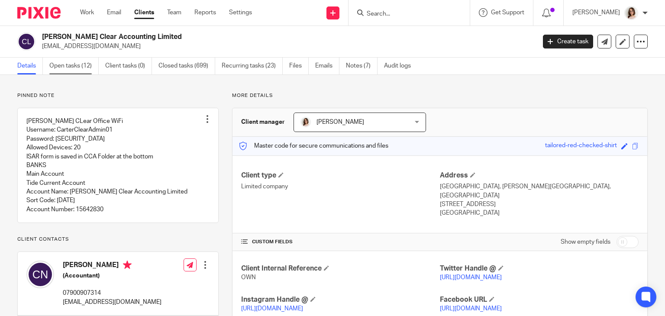
click at [83, 67] on link "Open tasks (12)" at bounding box center [73, 66] width 49 height 17
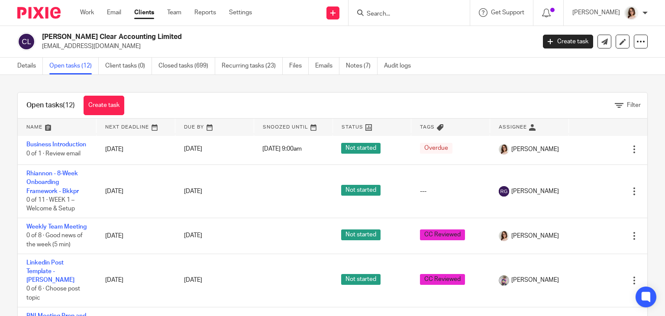
scroll to position [215, 0]
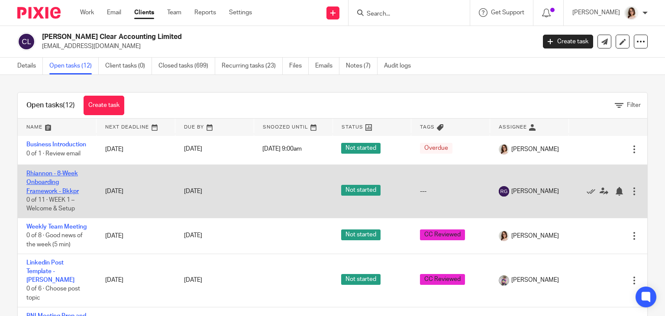
click at [45, 185] on link "Rhiannon - 8-Week Onboarding Framework - Bkkpr" at bounding box center [52, 182] width 52 height 24
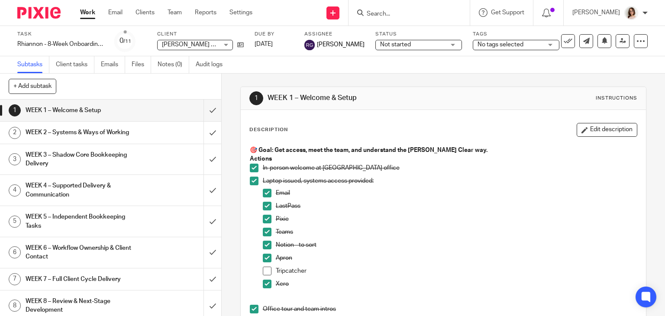
click at [109, 138] on h1 "WEEK 2 – Systems & Ways of Working" at bounding box center [82, 132] width 113 height 13
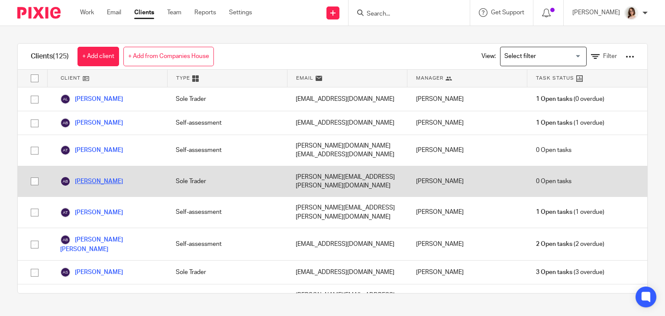
click at [109, 176] on link "[PERSON_NAME]" at bounding box center [91, 181] width 63 height 10
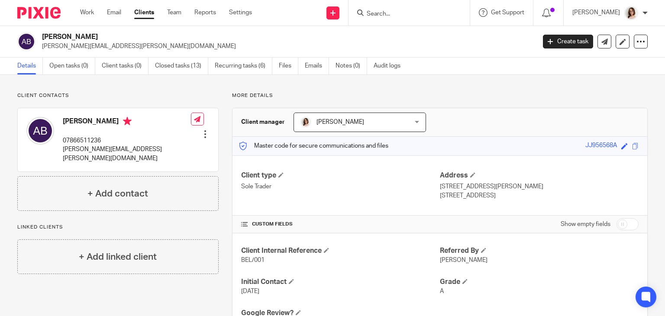
click at [351, 119] on span "[PERSON_NAME]" at bounding box center [340, 122] width 48 height 6
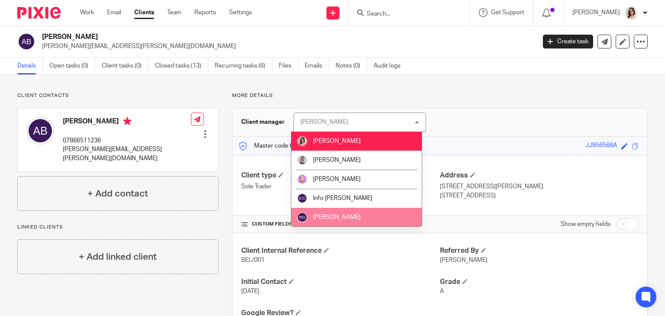
click at [338, 216] on span "[PERSON_NAME]" at bounding box center [337, 217] width 48 height 6
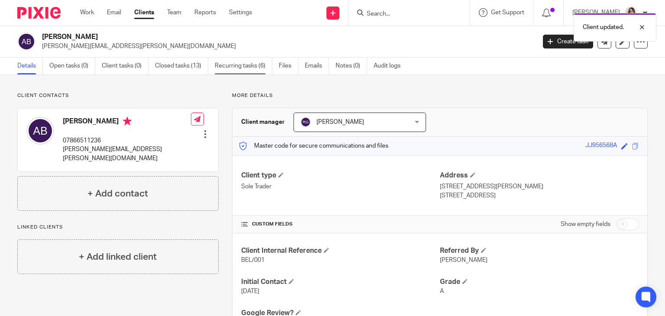
click at [248, 64] on link "Recurring tasks (6)" at bounding box center [244, 66] width 58 height 17
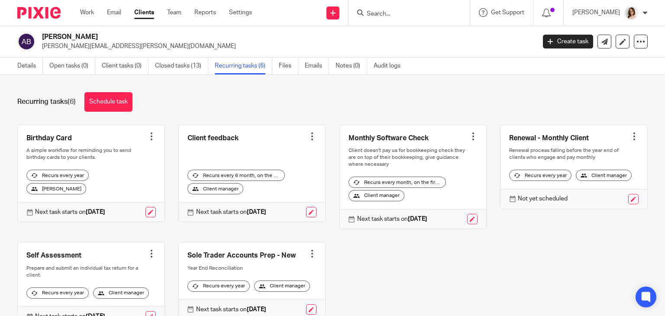
click at [147, 13] on link "Clients" at bounding box center [144, 12] width 20 height 9
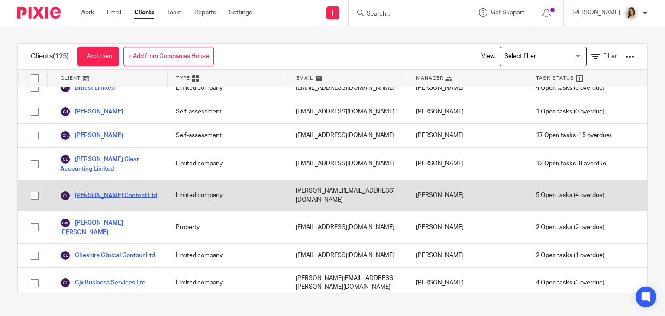
scroll to position [567, 0]
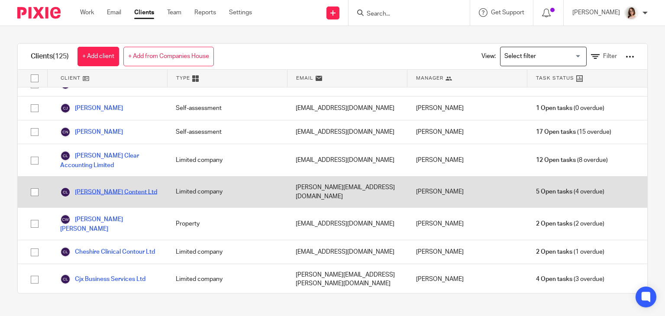
click at [100, 187] on link "[PERSON_NAME] Content Ltd" at bounding box center [108, 192] width 97 height 10
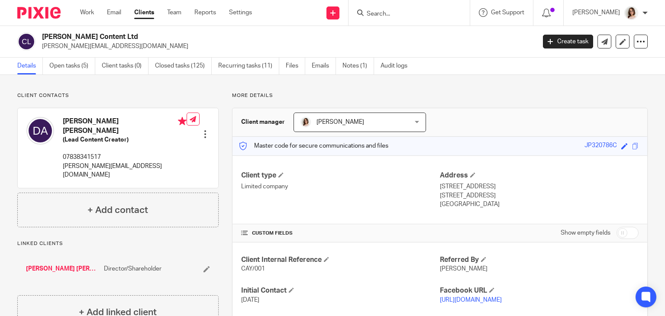
click at [365, 122] on span "[PERSON_NAME]" at bounding box center [350, 122] width 100 height 18
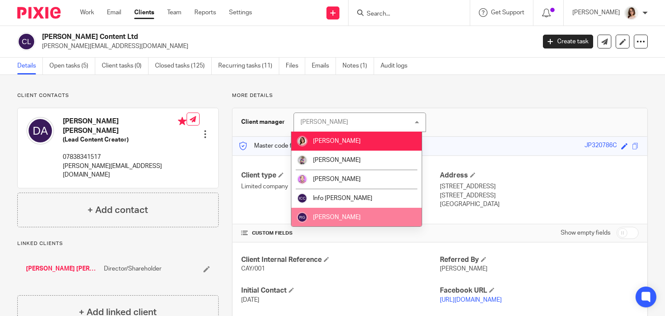
click at [345, 215] on span "[PERSON_NAME]" at bounding box center [337, 217] width 48 height 6
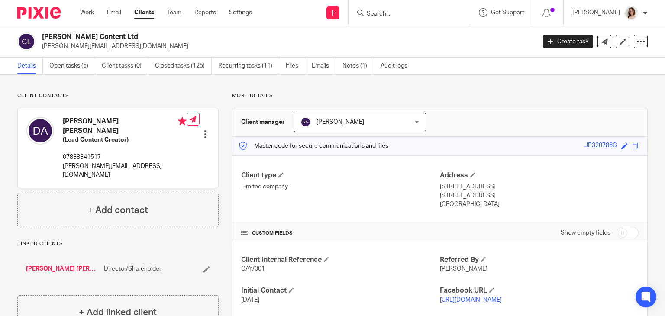
click at [150, 13] on link "Clients" at bounding box center [144, 12] width 20 height 9
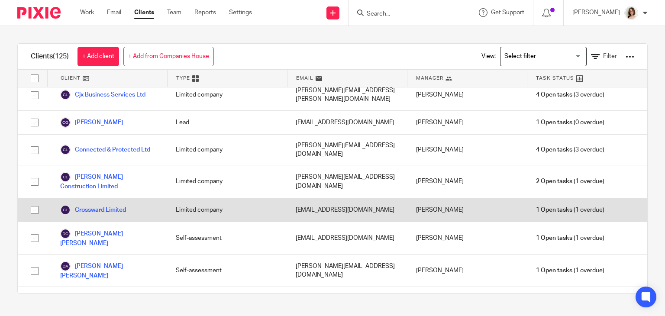
scroll to position [752, 0]
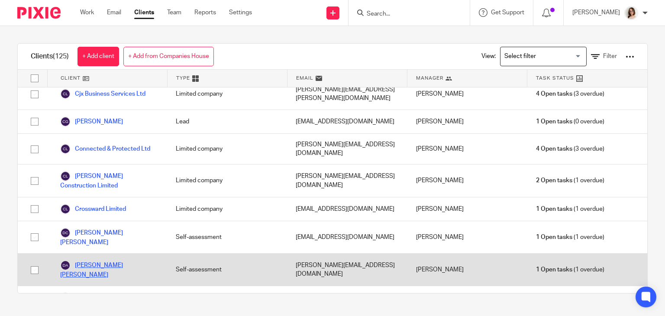
click at [105, 260] on link "David Alexander Addison" at bounding box center [109, 269] width 98 height 19
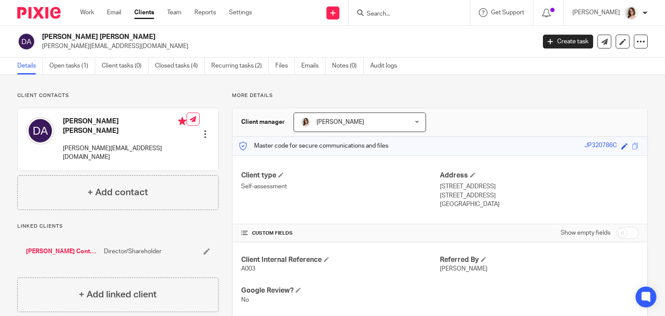
click at [343, 125] on span "[PERSON_NAME]" at bounding box center [350, 122] width 100 height 18
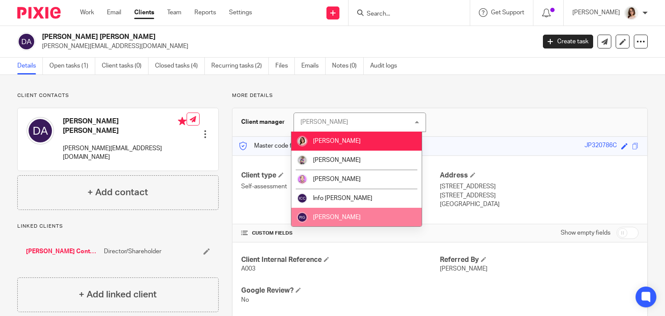
click at [329, 210] on li "[PERSON_NAME]" at bounding box center [356, 217] width 130 height 19
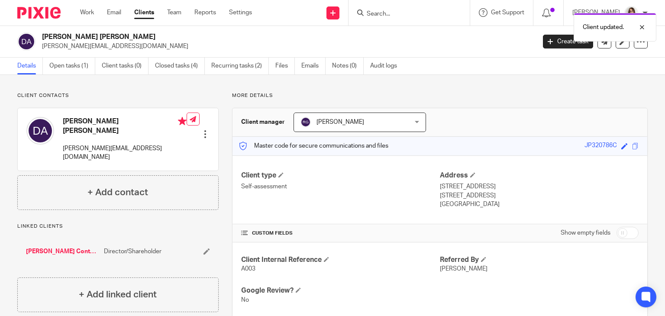
click at [145, 14] on link "Clients" at bounding box center [144, 12] width 20 height 9
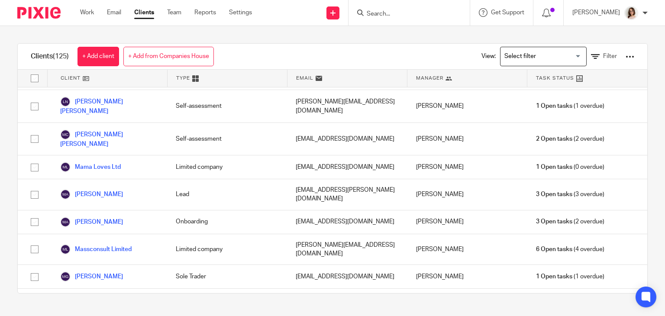
scroll to position [1865, 0]
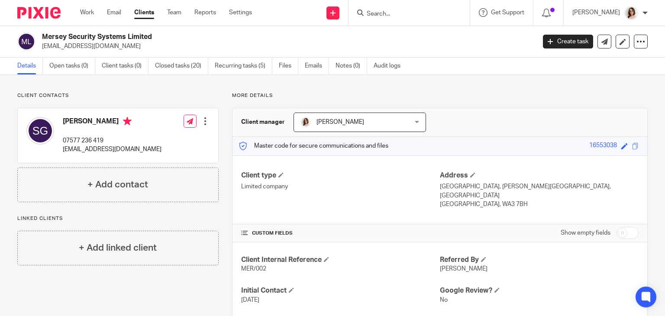
click at [342, 121] on span "[PERSON_NAME]" at bounding box center [340, 122] width 48 height 6
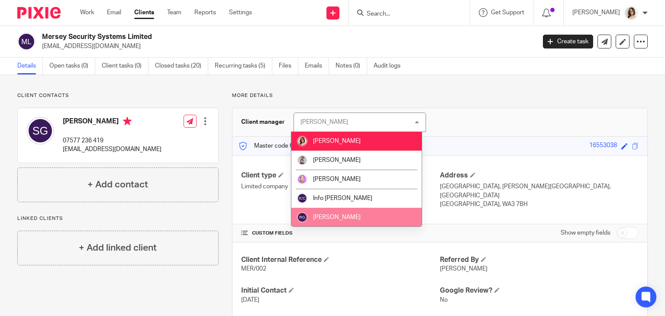
click at [328, 212] on li "[PERSON_NAME]" at bounding box center [356, 217] width 130 height 19
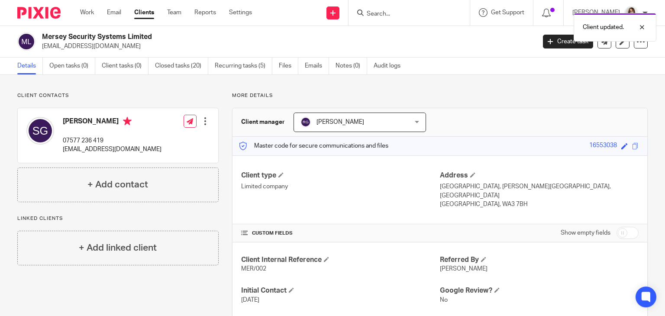
click at [146, 12] on link "Clients" at bounding box center [144, 12] width 20 height 9
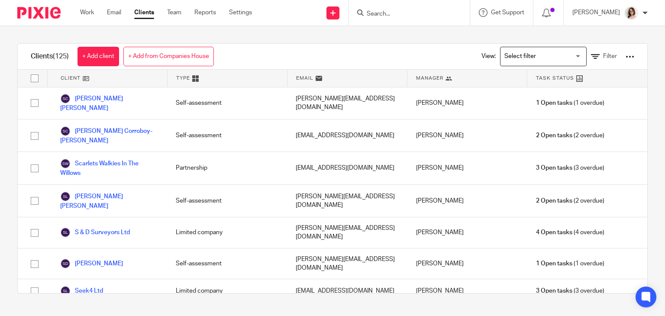
scroll to position [2748, 0]
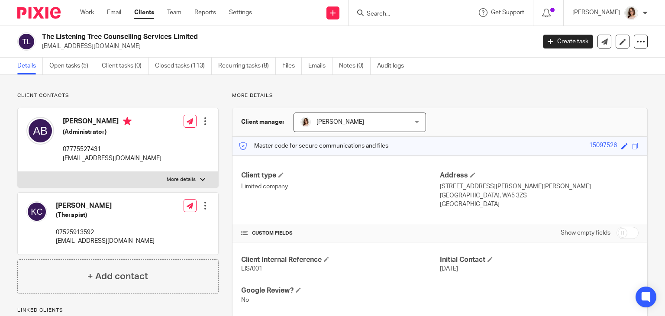
click at [341, 122] on span "[PERSON_NAME]" at bounding box center [340, 122] width 48 height 6
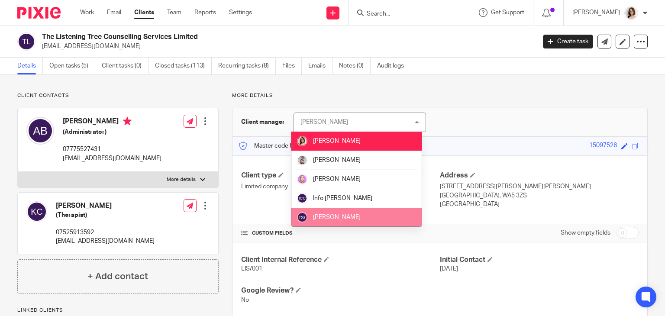
click at [333, 217] on span "[PERSON_NAME]" at bounding box center [337, 217] width 48 height 6
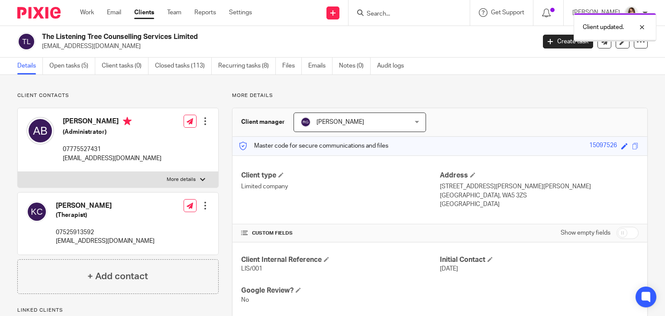
click at [145, 13] on link "Clients" at bounding box center [144, 12] width 20 height 9
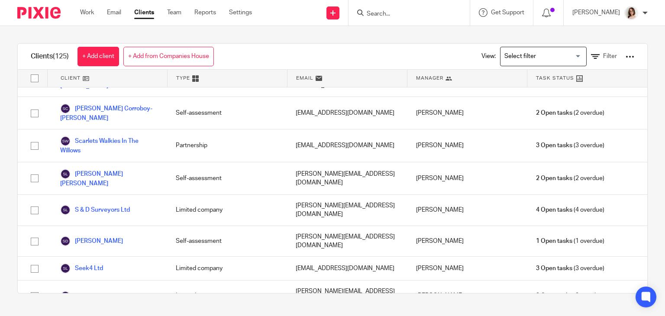
scroll to position [2760, 0]
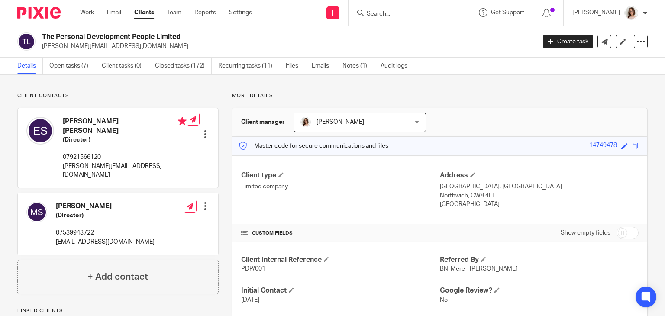
click at [355, 121] on span "[PERSON_NAME]" at bounding box center [340, 122] width 48 height 6
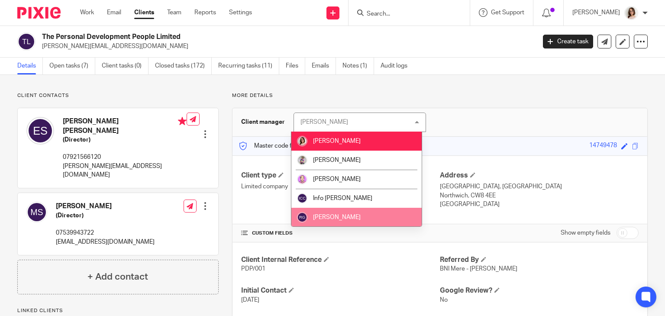
click at [344, 212] on li "[PERSON_NAME]" at bounding box center [356, 217] width 130 height 19
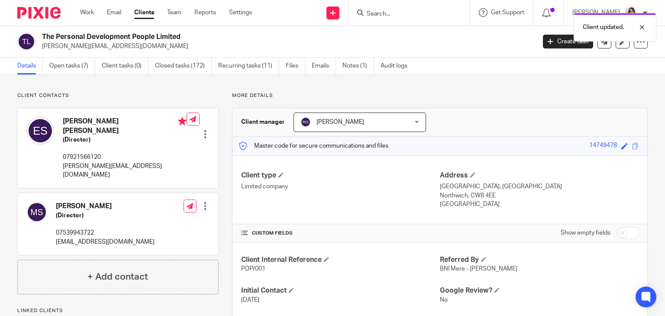
click at [147, 13] on link "Clients" at bounding box center [144, 12] width 20 height 9
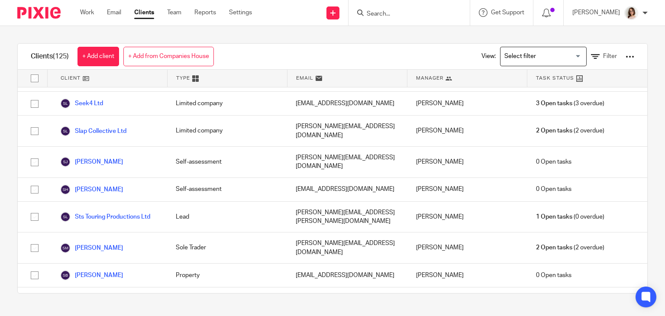
scroll to position [2931, 0]
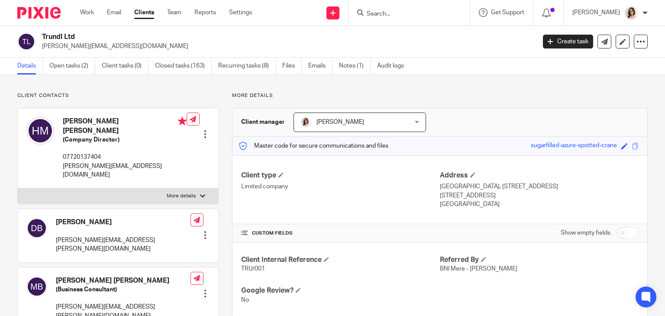
click at [331, 128] on span "[PERSON_NAME]" at bounding box center [350, 122] width 100 height 18
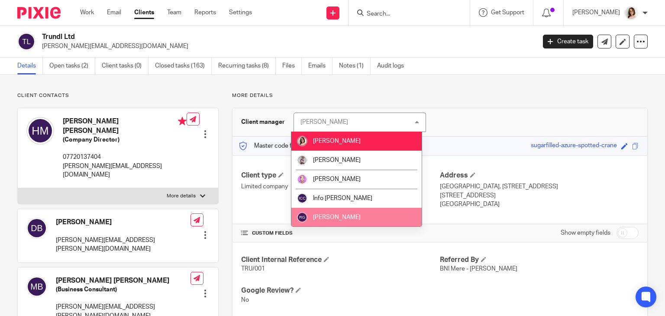
click at [337, 213] on li "Rhiannon Grant" at bounding box center [356, 217] width 130 height 19
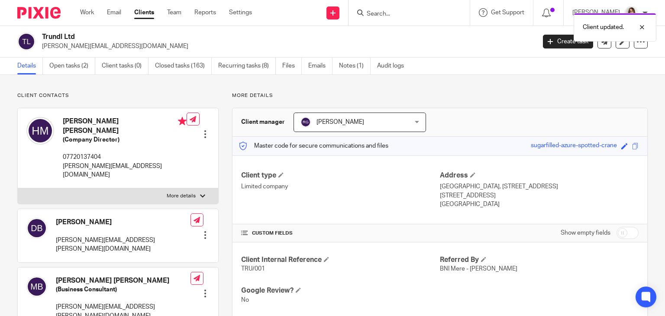
click at [147, 14] on link "Clients" at bounding box center [144, 12] width 20 height 9
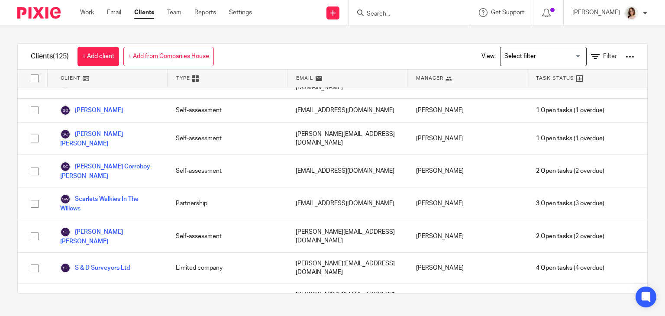
scroll to position [2938, 0]
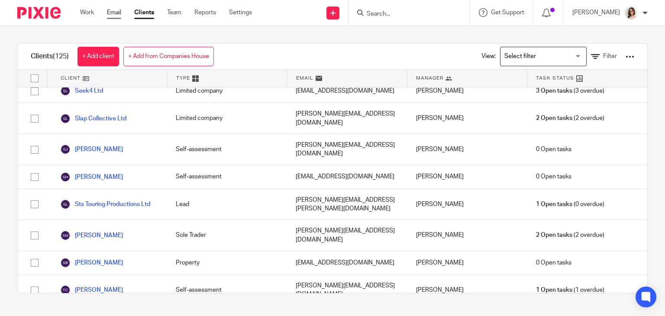
click at [114, 11] on link "Email" at bounding box center [114, 12] width 14 height 9
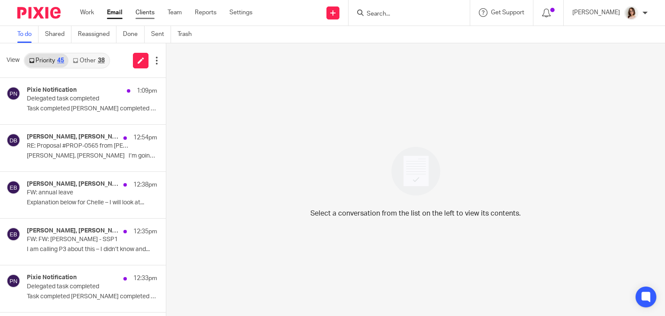
click at [144, 12] on link "Clients" at bounding box center [144, 12] width 19 height 9
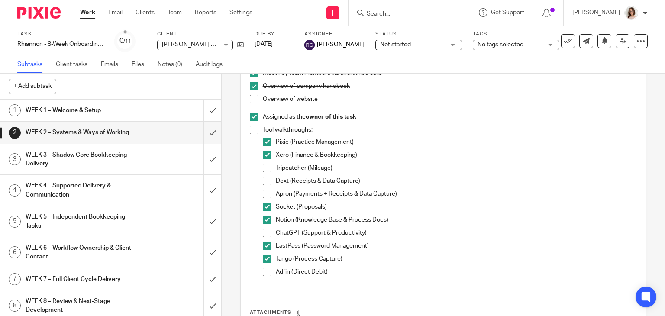
scroll to position [226, 0]
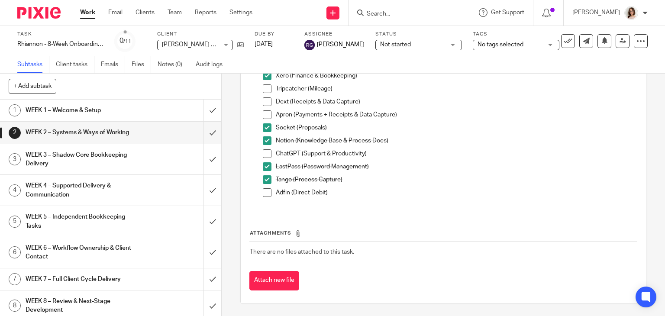
click at [94, 158] on h1 "WEEK 3 – Shadow Core Bookkeeping Delivery" at bounding box center [82, 159] width 113 height 22
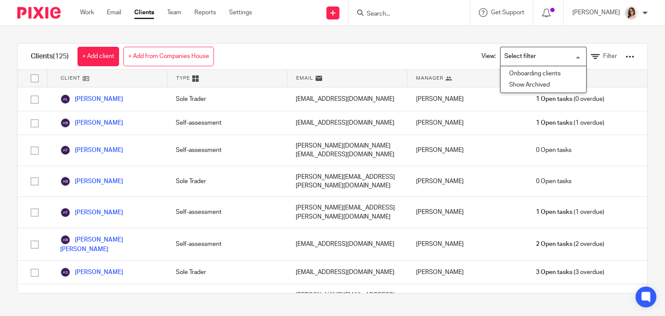
click at [553, 60] on input "Search for option" at bounding box center [541, 56] width 80 height 15
click at [591, 53] on link "Filter" at bounding box center [604, 56] width 26 height 9
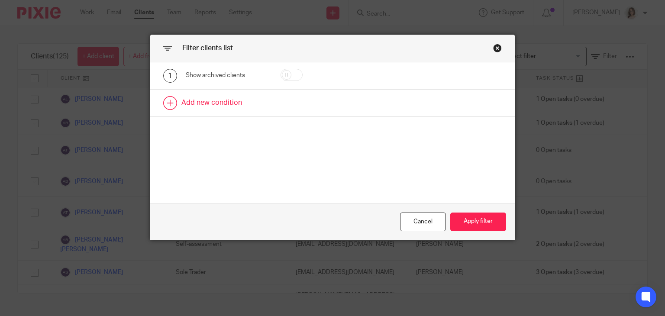
click at [193, 102] on link at bounding box center [332, 103] width 365 height 27
click at [233, 106] on div "Field" at bounding box center [222, 105] width 59 height 18
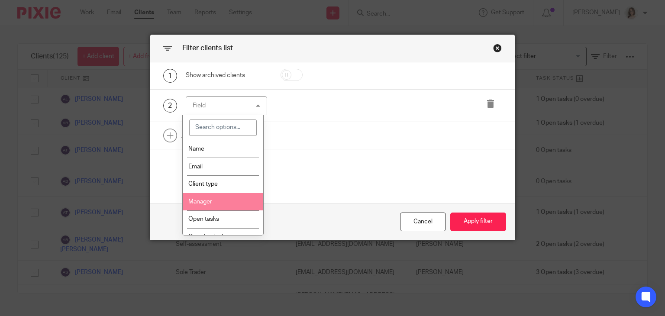
click at [216, 200] on li "Manager" at bounding box center [223, 202] width 80 height 18
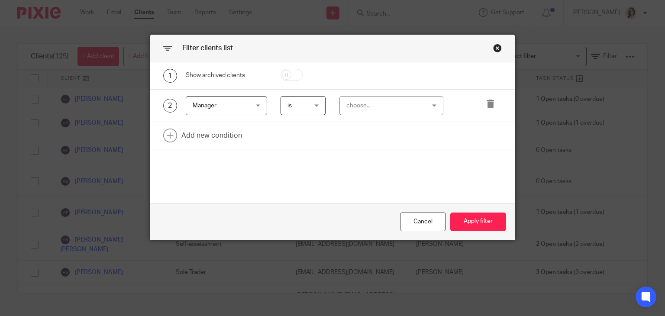
click at [380, 101] on div "choose..." at bounding box center [384, 105] width 77 height 18
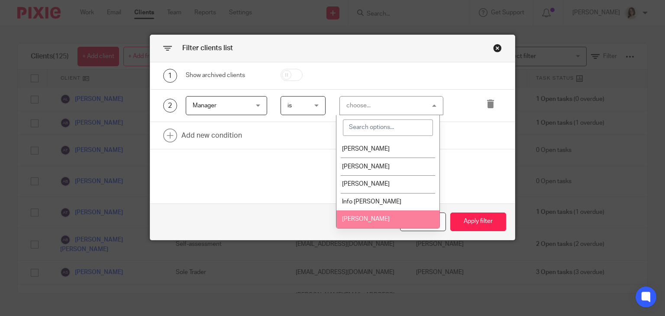
click at [369, 215] on li "[PERSON_NAME]" at bounding box center [387, 219] width 103 height 18
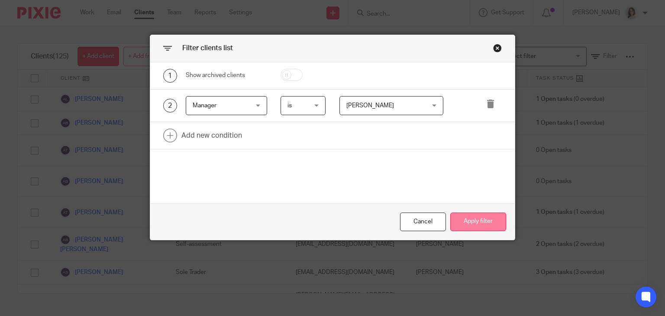
click at [464, 220] on button "Apply filter" at bounding box center [478, 221] width 56 height 19
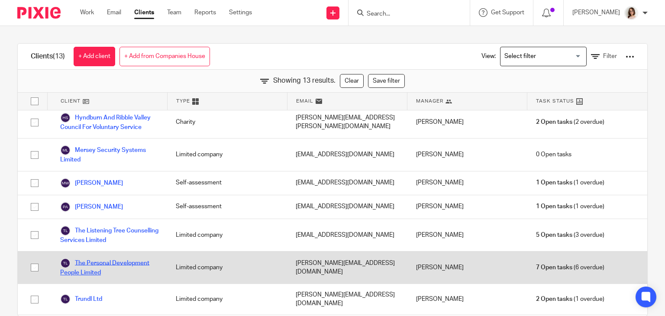
scroll to position [17, 0]
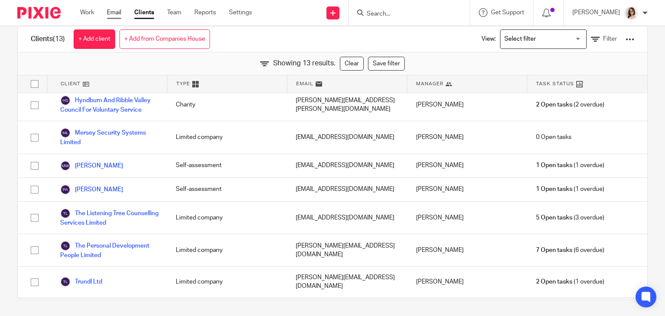
click at [111, 14] on link "Email" at bounding box center [114, 12] width 14 height 9
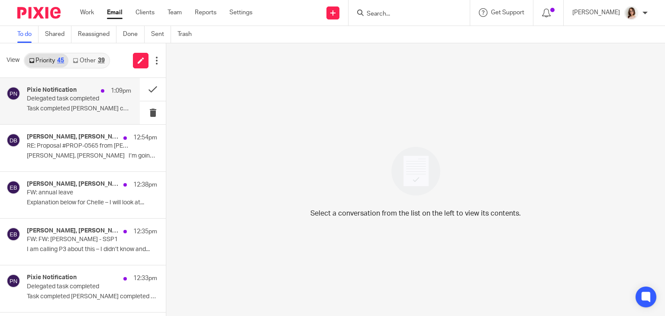
click at [96, 103] on div "Pixie Notification 1:09pm Delegated task completed Task completed [PERSON_NAME]…" at bounding box center [79, 101] width 104 height 29
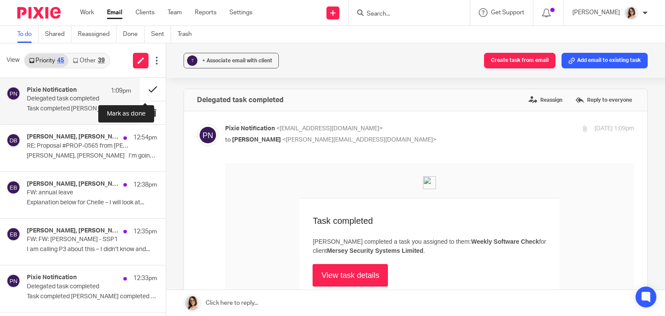
click at [147, 94] on button at bounding box center [153, 89] width 26 height 23
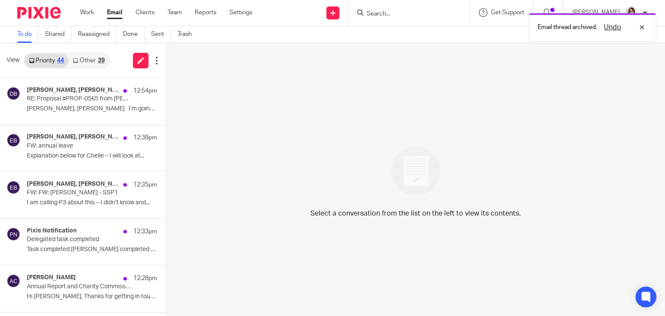
click at [81, 61] on link "Other 39" at bounding box center [88, 61] width 40 height 14
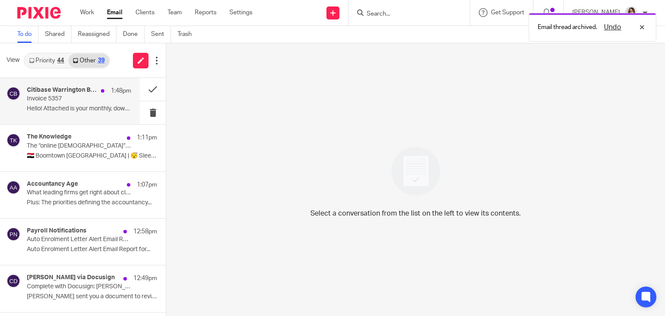
click at [97, 109] on p "Hello! Attached is your monthly, downloadable..." at bounding box center [79, 108] width 104 height 7
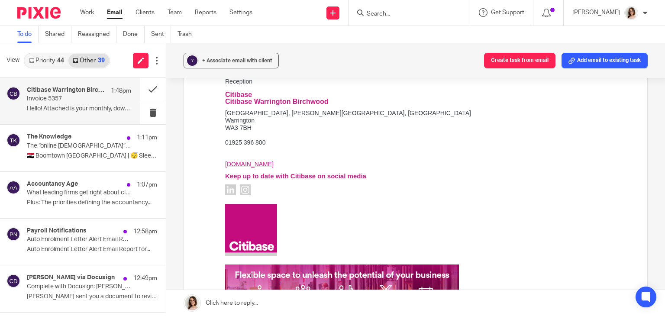
scroll to position [473, 0]
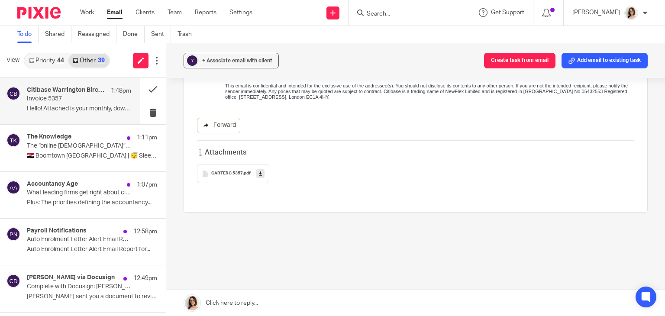
click at [227, 130] on link "Forward" at bounding box center [218, 126] width 43 height 16
click at [145, 90] on button at bounding box center [153, 89] width 26 height 23
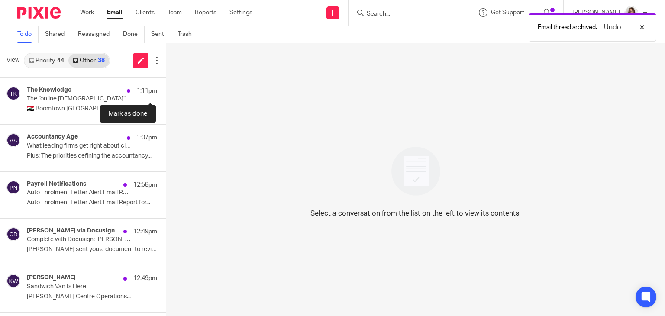
click at [166, 90] on button at bounding box center [169, 89] width 7 height 23
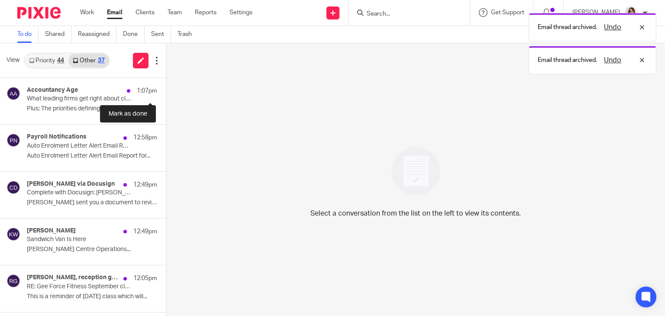
click at [166, 90] on button at bounding box center [169, 89] width 7 height 23
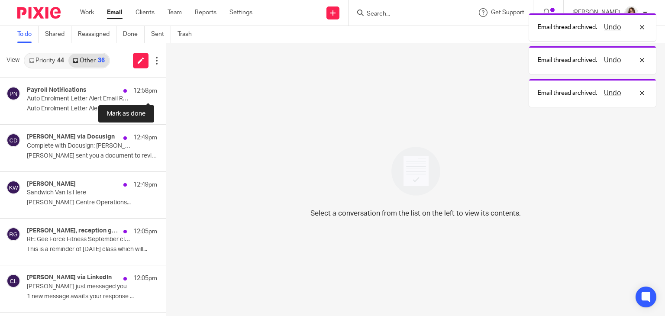
click at [166, 90] on button at bounding box center [169, 89] width 7 height 23
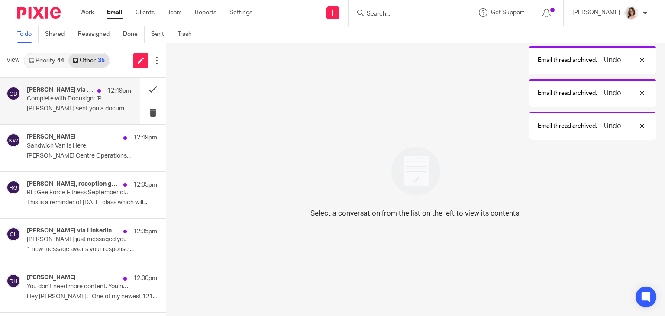
click at [116, 100] on div "Caroline Carter via Docusign 12:49pm Complete with Docusign: Rhiannon Grant - E…" at bounding box center [79, 101] width 104 height 29
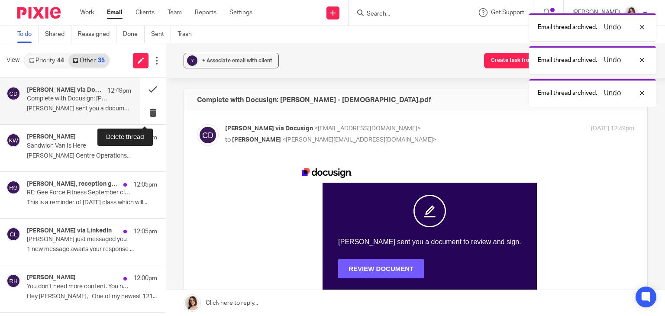
scroll to position [0, 0]
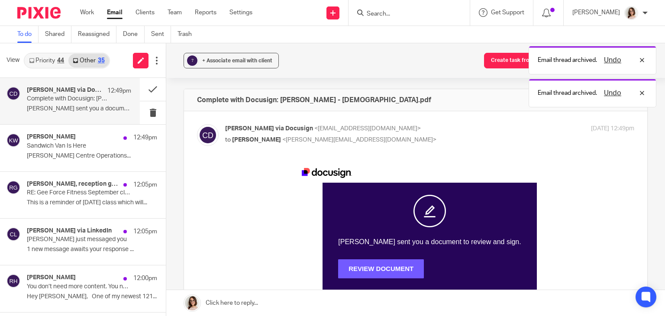
click at [381, 266] on span "REVIEW DOCUMENT" at bounding box center [381, 268] width 86 height 7
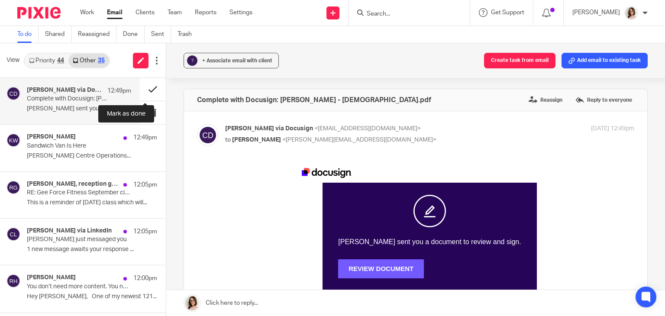
click at [140, 93] on button at bounding box center [153, 89] width 26 height 23
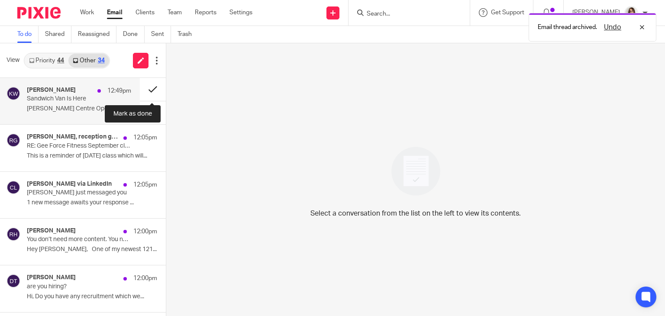
click at [148, 92] on button at bounding box center [153, 89] width 26 height 23
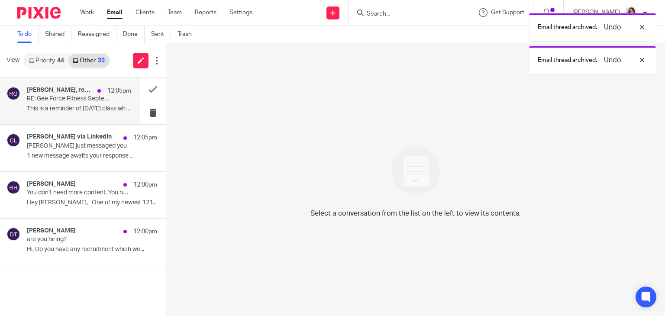
click at [88, 102] on p "RE: Gee Force Fitness September classes" at bounding box center [69, 98] width 84 height 7
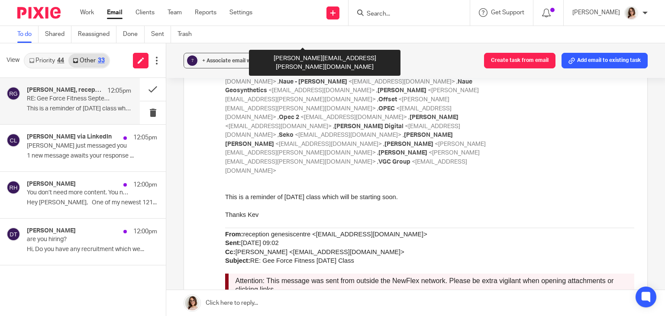
scroll to position [597, 0]
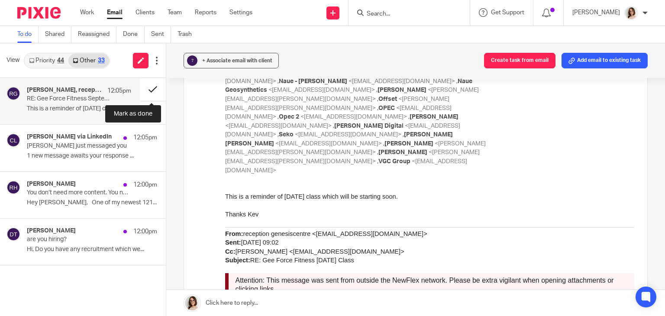
click at [147, 89] on button at bounding box center [153, 89] width 26 height 23
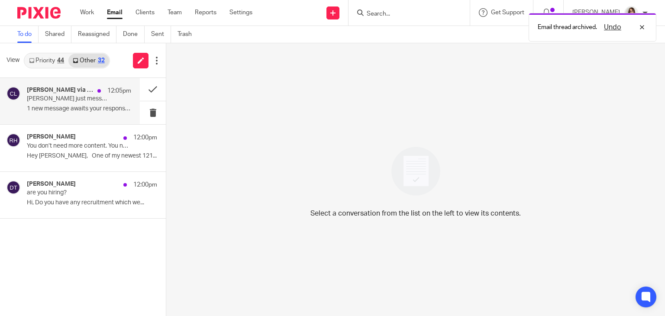
click at [99, 101] on p "Chris just messaged you" at bounding box center [69, 98] width 84 height 7
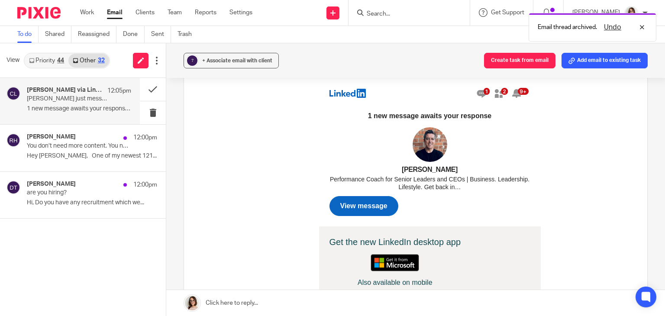
scroll to position [90, 0]
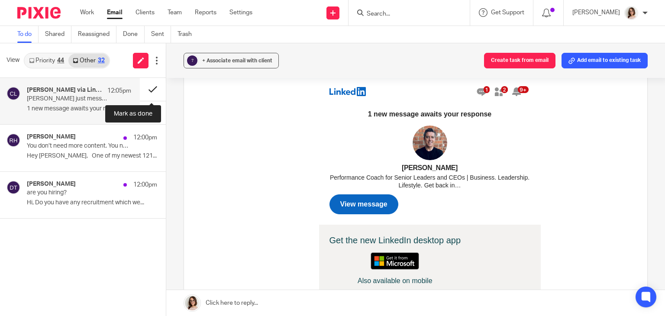
click at [152, 89] on button at bounding box center [153, 89] width 26 height 23
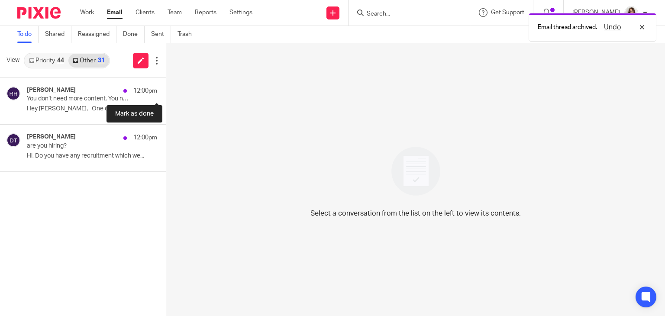
click at [166, 89] on button at bounding box center [169, 89] width 7 height 23
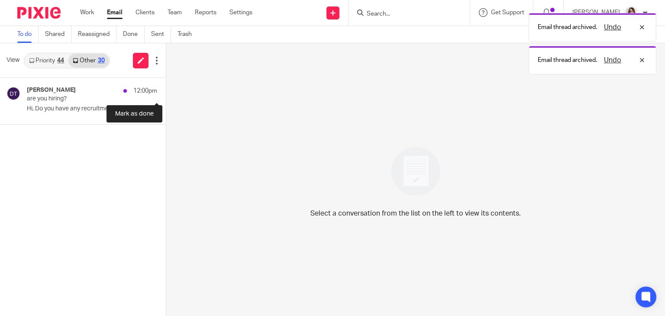
click at [166, 89] on button at bounding box center [169, 89] width 7 height 23
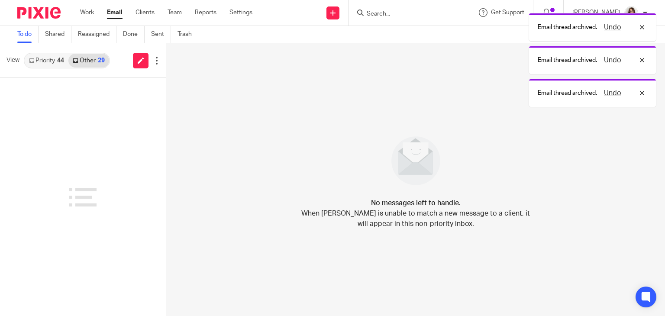
click at [111, 13] on link "Email" at bounding box center [115, 12] width 16 height 9
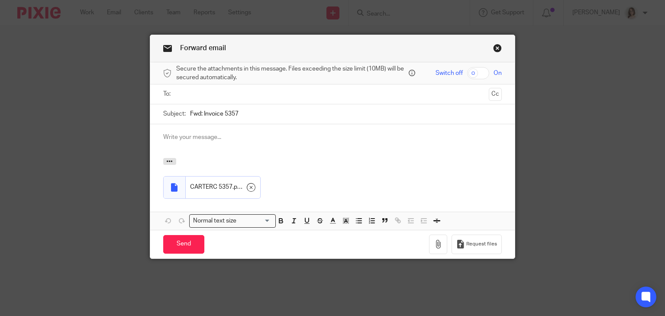
click at [179, 96] on input "text" at bounding box center [332, 94] width 306 height 10
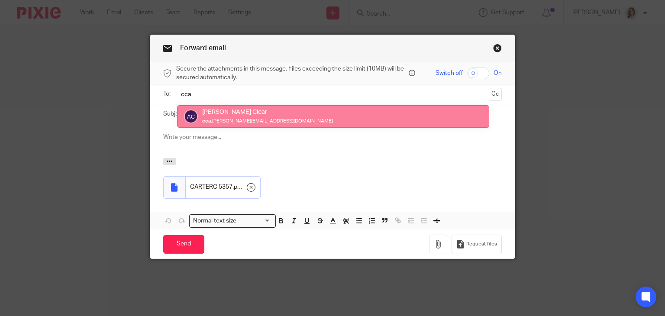
type input "cca"
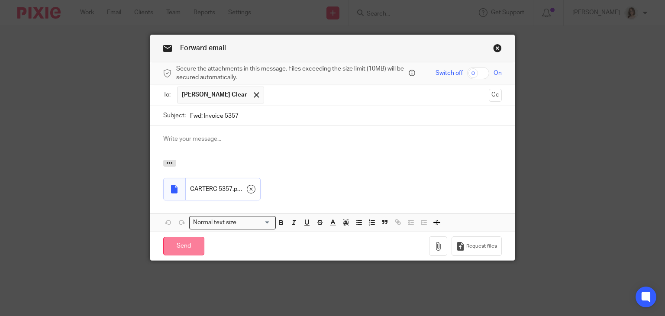
click at [178, 246] on input "Send" at bounding box center [183, 246] width 41 height 19
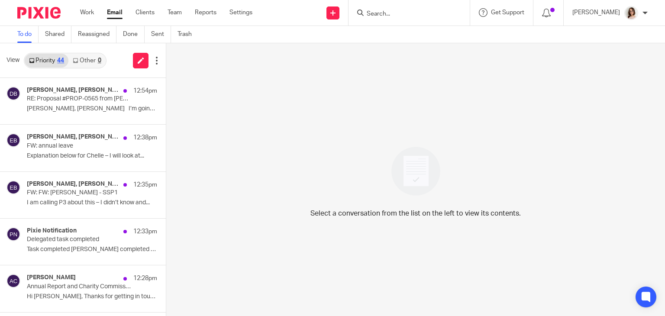
click at [88, 61] on link "Other 0" at bounding box center [86, 61] width 37 height 14
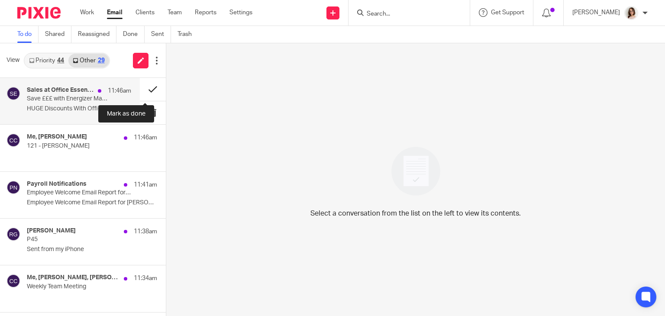
click at [144, 92] on button at bounding box center [153, 89] width 26 height 23
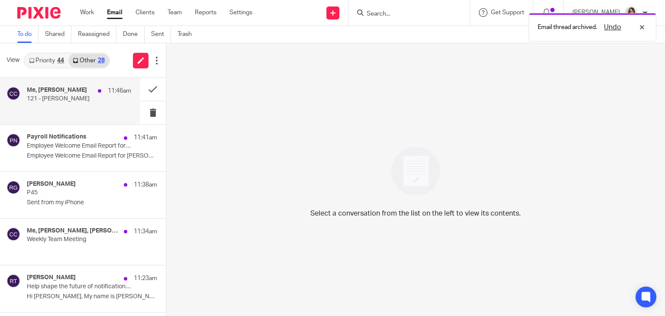
click at [79, 108] on p at bounding box center [79, 108] width 104 height 7
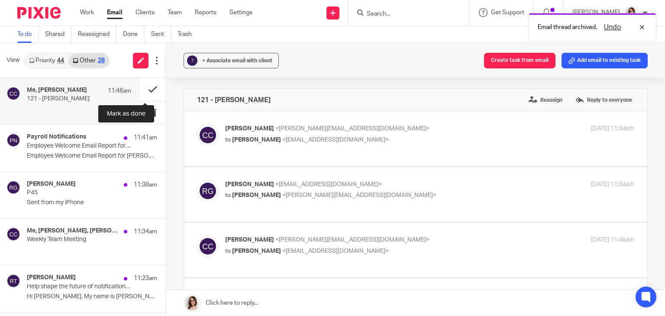
click at [147, 89] on button at bounding box center [153, 89] width 26 height 23
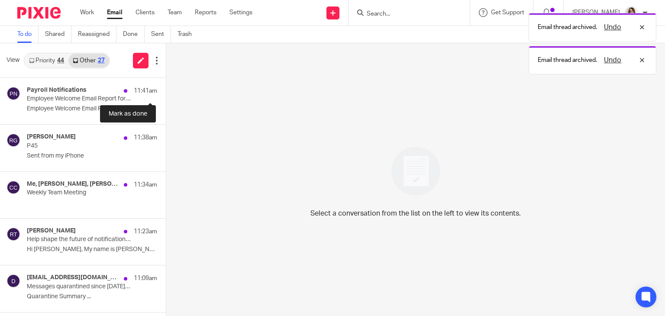
click at [166, 89] on button at bounding box center [169, 89] width 7 height 23
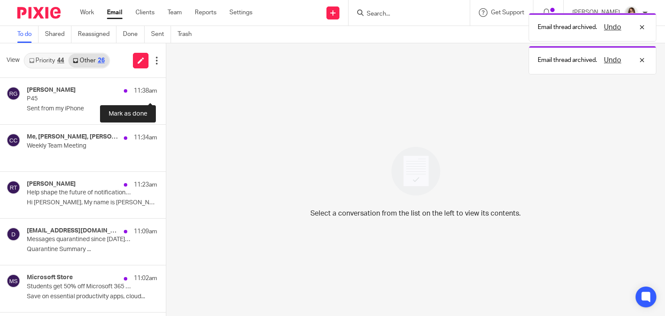
click at [166, 89] on button at bounding box center [169, 89] width 7 height 23
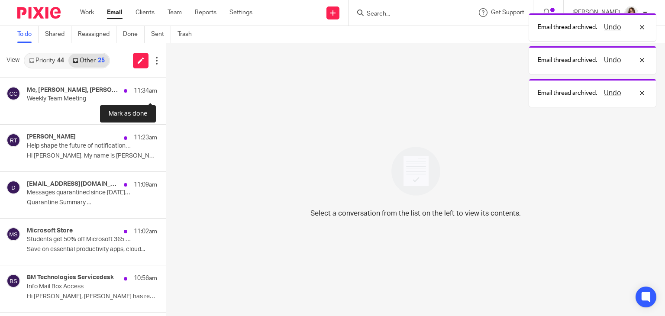
click at [166, 89] on button at bounding box center [169, 89] width 7 height 23
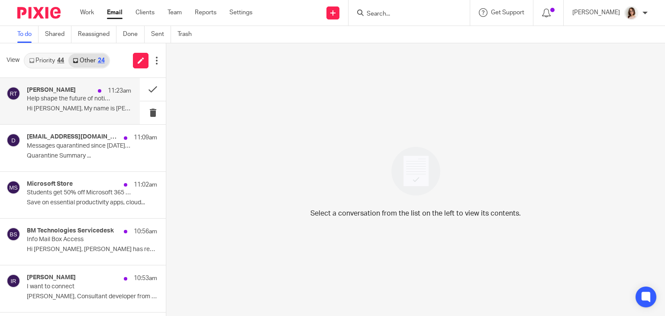
click at [86, 104] on div "Raymond Tiong 11:23am Help shape the future of notifications in Dext Hi Carolin…" at bounding box center [79, 101] width 104 height 29
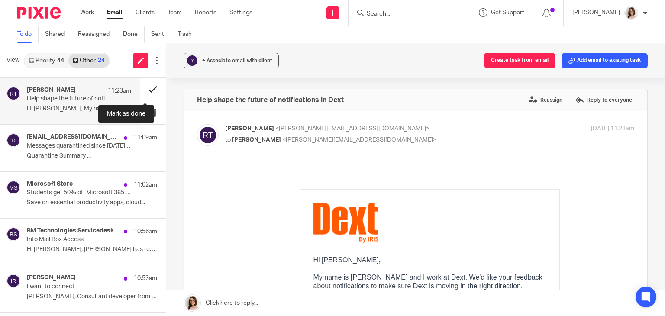
click at [140, 91] on button at bounding box center [153, 89] width 26 height 23
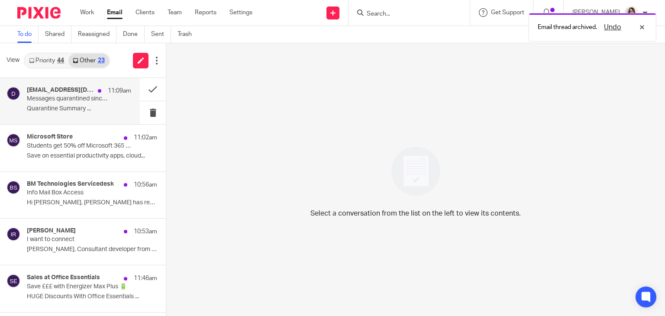
click at [77, 108] on p "Quarantine Summary ..." at bounding box center [79, 108] width 104 height 7
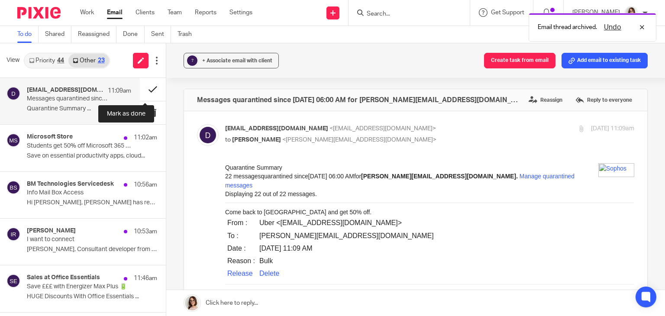
click at [140, 87] on button at bounding box center [153, 89] width 26 height 23
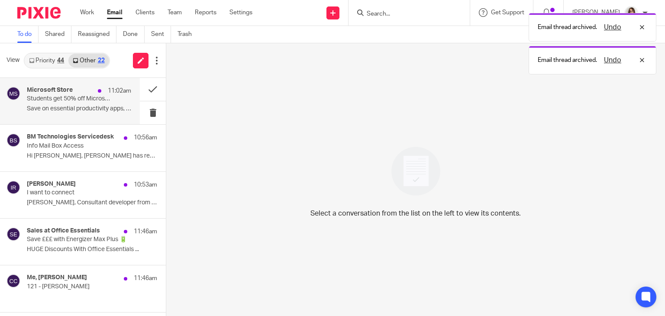
click at [87, 97] on p "Students get 50% off Microsoft 365 Personal" at bounding box center [69, 98] width 84 height 7
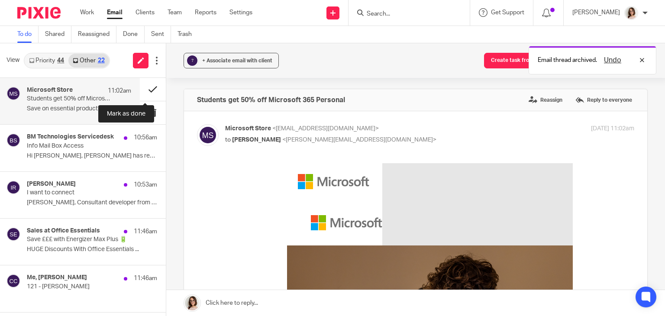
click at [143, 89] on button at bounding box center [153, 89] width 26 height 23
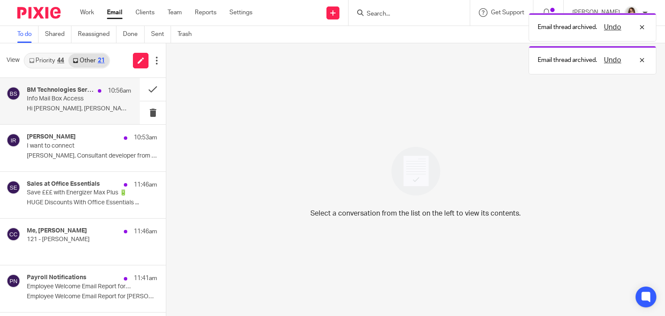
click at [78, 106] on p "Hi Caroline, Rhiannon has requested access to..." at bounding box center [79, 108] width 104 height 7
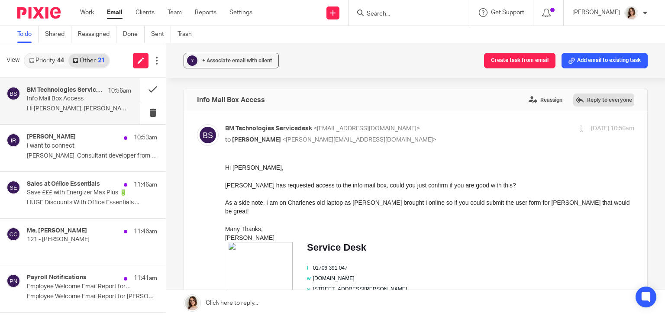
click at [579, 99] on label "Reply to everyone" at bounding box center [603, 99] width 61 height 13
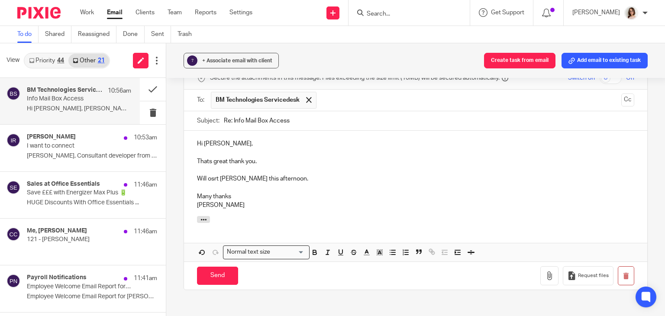
click at [209, 180] on p "Will osrt James this afternoon." at bounding box center [415, 178] width 437 height 9
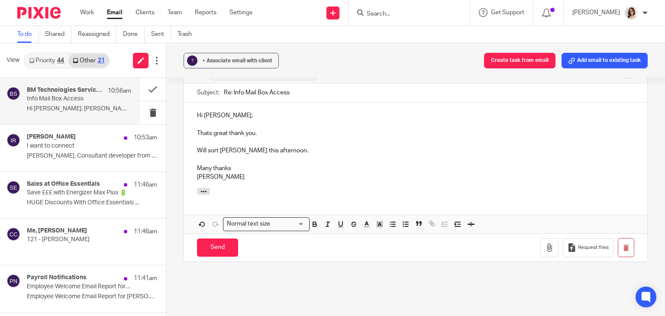
scroll to position [480, 0]
click at [218, 245] on input "Send" at bounding box center [217, 247] width 41 height 19
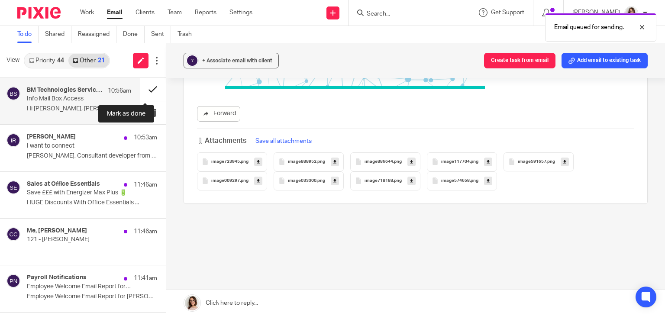
click at [145, 87] on button at bounding box center [153, 89] width 26 height 23
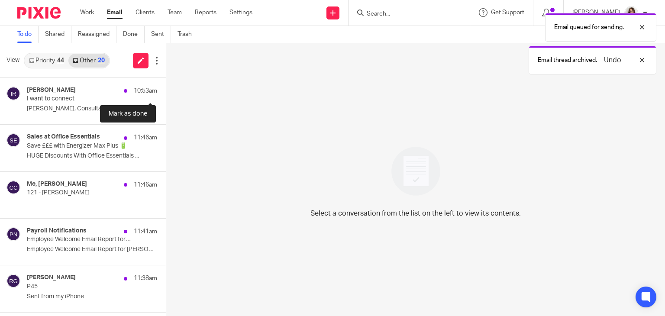
click at [166, 87] on button at bounding box center [169, 89] width 7 height 23
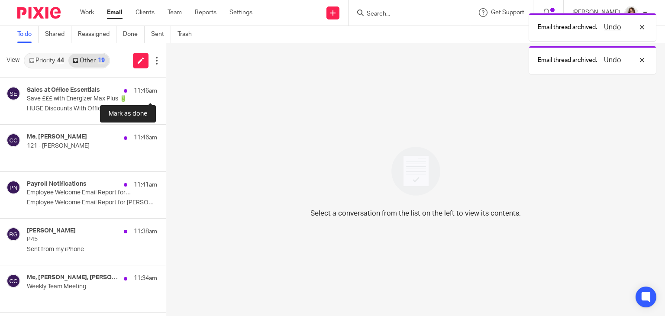
click at [166, 87] on button at bounding box center [169, 89] width 7 height 23
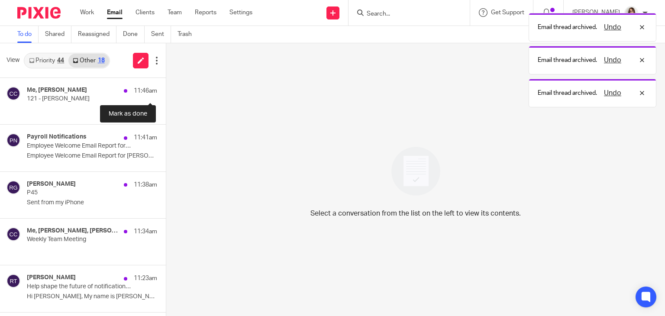
click at [166, 87] on button at bounding box center [169, 89] width 7 height 23
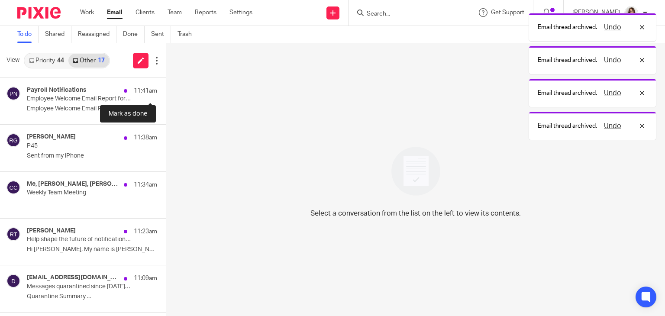
click at [166, 87] on button at bounding box center [169, 89] width 7 height 23
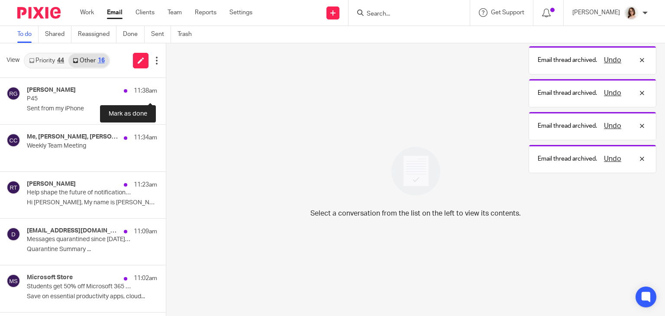
click at [166, 87] on button at bounding box center [169, 89] width 7 height 23
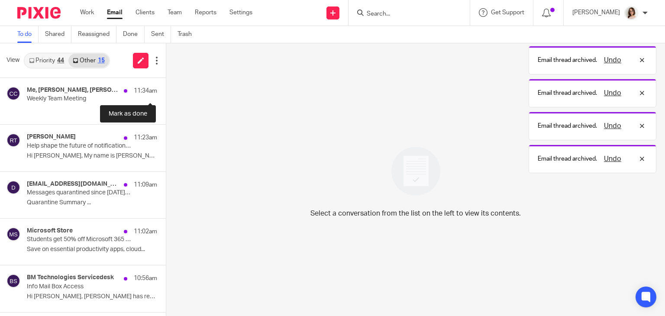
click at [166, 87] on button at bounding box center [169, 89] width 7 height 23
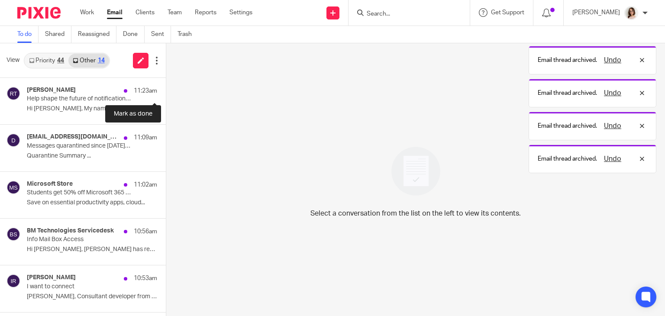
click at [166, 87] on button at bounding box center [169, 89] width 7 height 23
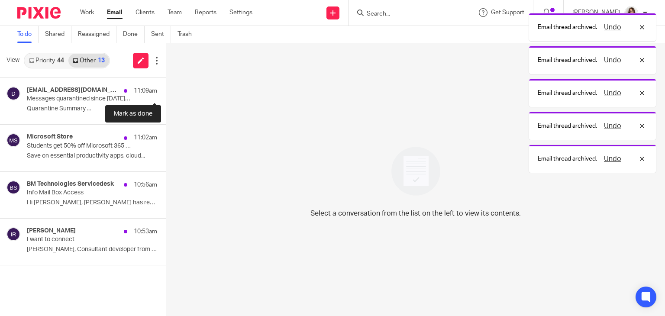
click at [166, 87] on button at bounding box center [169, 89] width 7 height 23
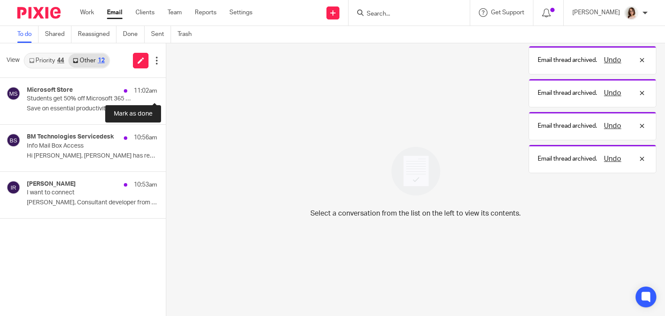
click at [166, 87] on button at bounding box center [169, 89] width 7 height 23
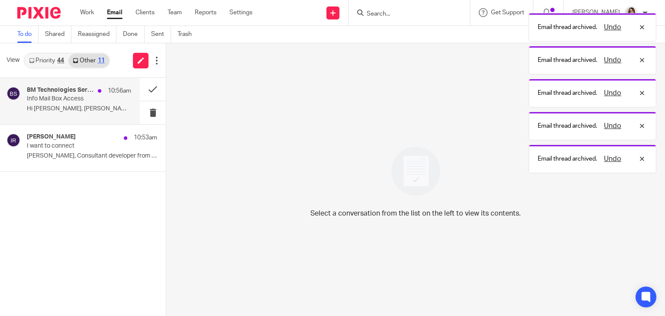
click at [95, 102] on p "Info Mail Box Access" at bounding box center [69, 98] width 84 height 7
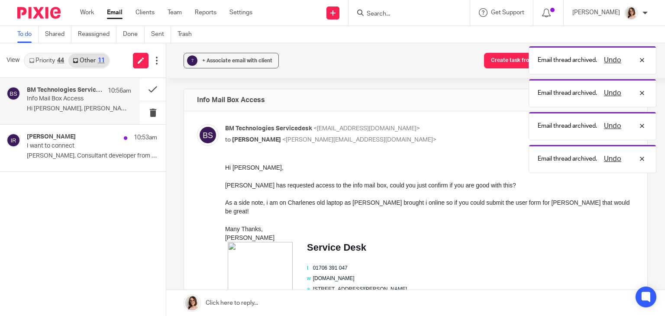
scroll to position [0, 0]
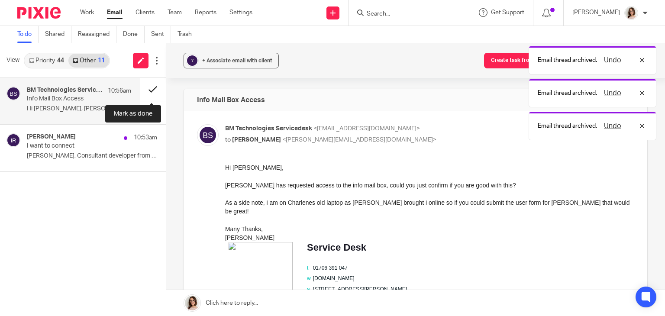
click at [151, 90] on button at bounding box center [153, 89] width 26 height 23
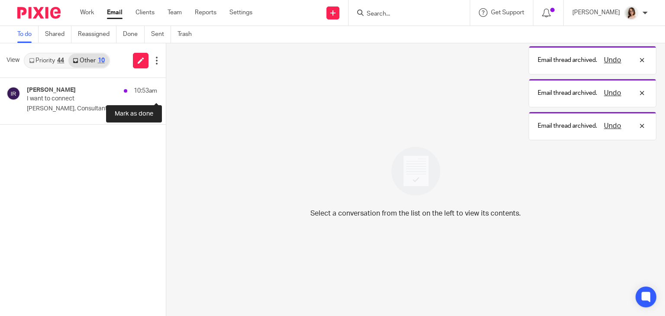
click at [166, 90] on button at bounding box center [169, 89] width 7 height 23
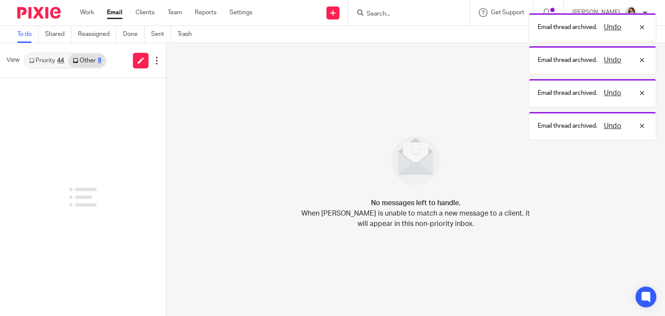
click at [114, 13] on link "Email" at bounding box center [115, 12] width 16 height 9
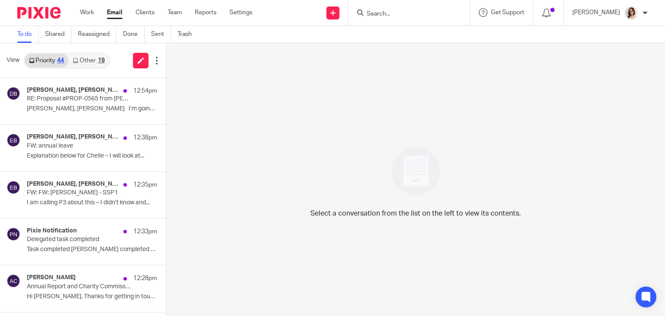
click at [82, 61] on link "Other 19" at bounding box center [88, 61] width 40 height 14
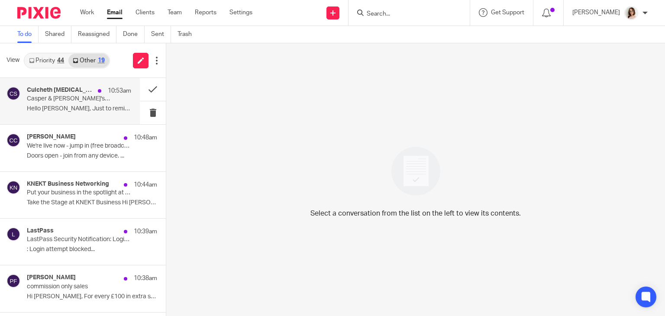
click at [105, 108] on p "Hello [PERSON_NAME], Just to remind you, [PERSON_NAME]..." at bounding box center [79, 108] width 104 height 7
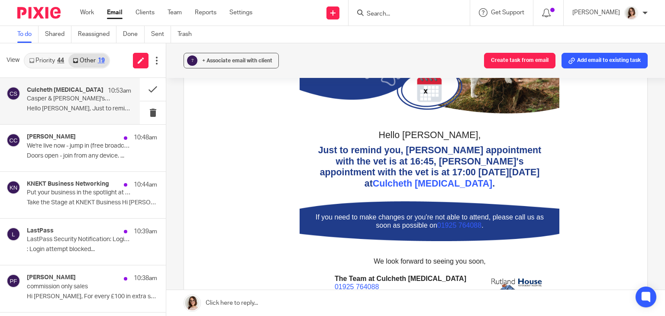
scroll to position [166, 0]
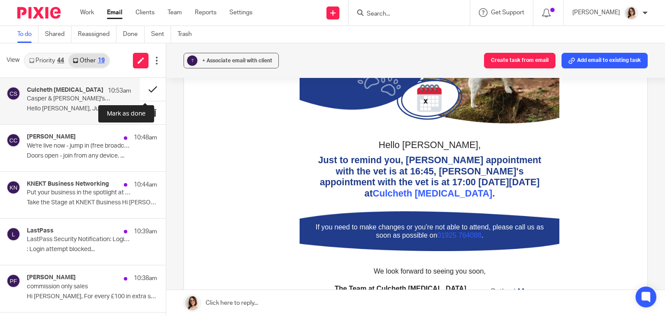
click at [144, 87] on button at bounding box center [153, 89] width 26 height 23
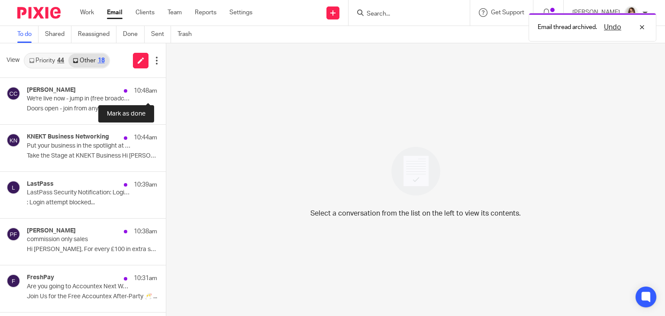
click at [166, 87] on button at bounding box center [169, 89] width 7 height 23
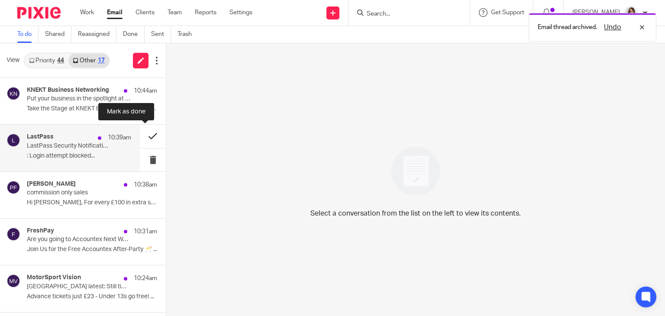
click at [142, 140] on button at bounding box center [153, 136] width 26 height 23
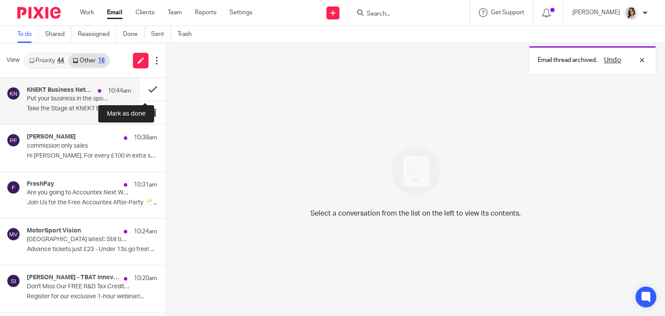
click at [140, 91] on button at bounding box center [153, 89] width 26 height 23
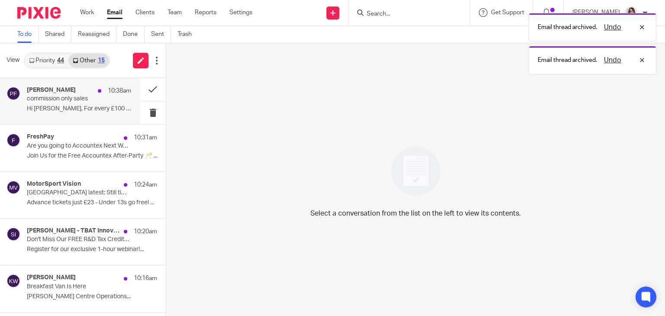
click at [105, 106] on p "Hi [PERSON_NAME], For every £100 in extra sales we..." at bounding box center [79, 108] width 104 height 7
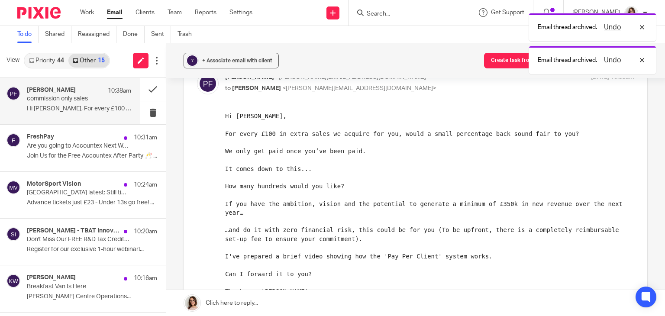
scroll to position [53, 0]
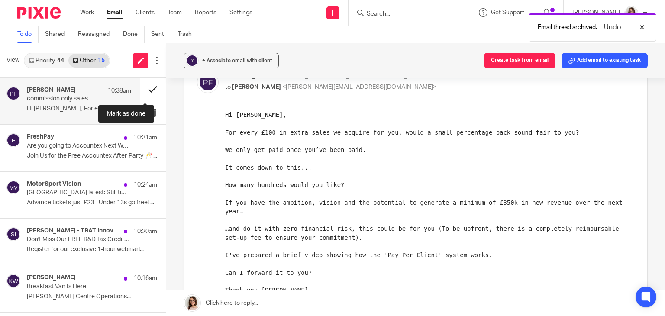
click at [148, 90] on button at bounding box center [153, 89] width 26 height 23
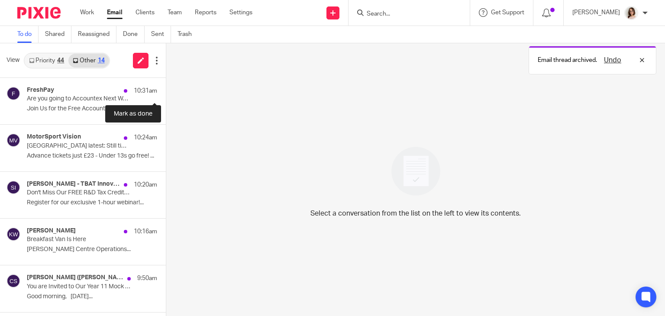
click at [166, 90] on button at bounding box center [169, 89] width 7 height 23
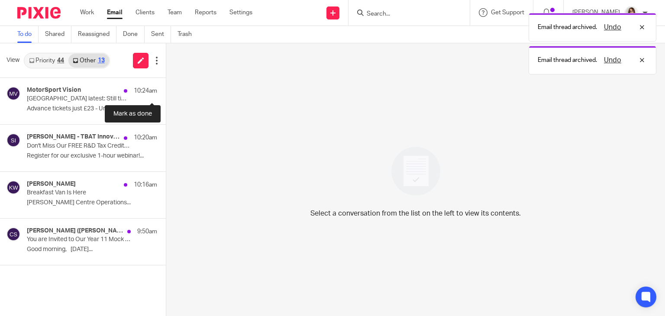
click at [166, 90] on button at bounding box center [169, 89] width 7 height 23
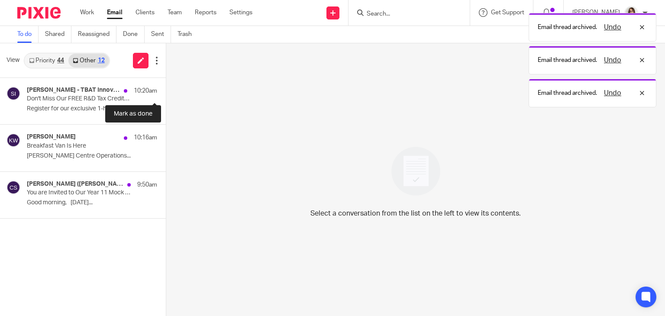
click at [166, 90] on button at bounding box center [169, 89] width 7 height 23
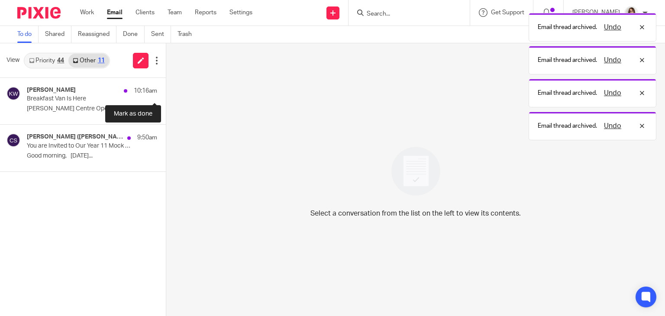
click at [166, 90] on button at bounding box center [169, 89] width 7 height 23
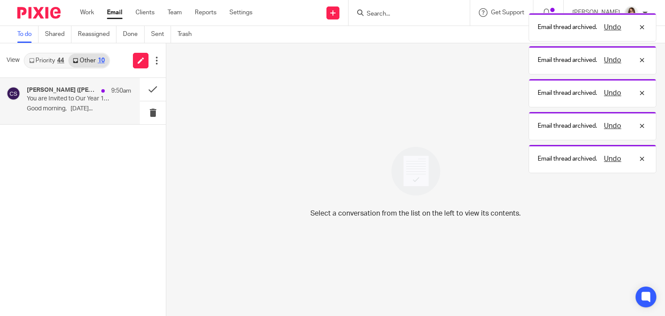
click at [106, 109] on p "Good morning, On Thursday..." at bounding box center [79, 108] width 104 height 7
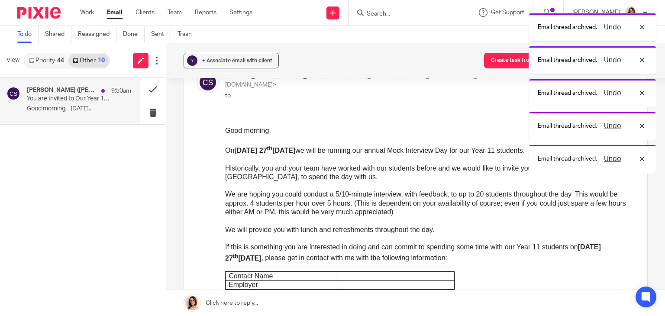
scroll to position [0, 0]
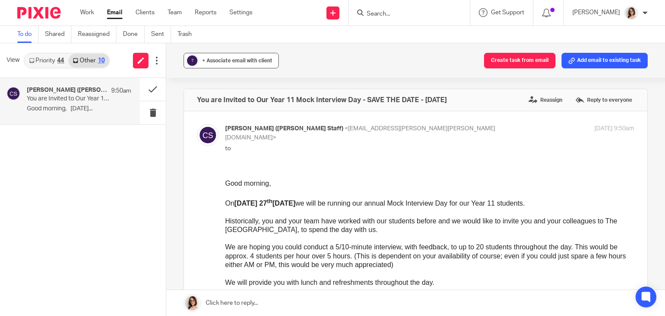
click at [244, 57] on div "+ Associate email with client" at bounding box center [237, 60] width 70 height 9
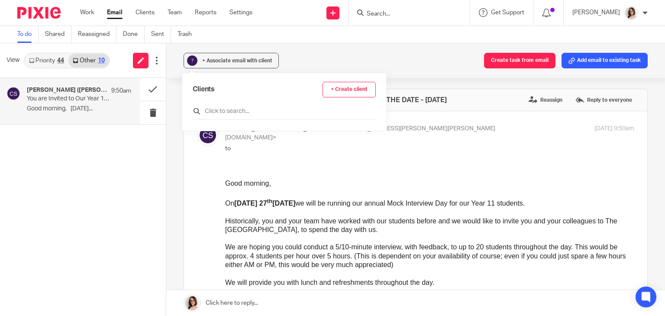
click at [219, 107] on input "text" at bounding box center [284, 111] width 183 height 9
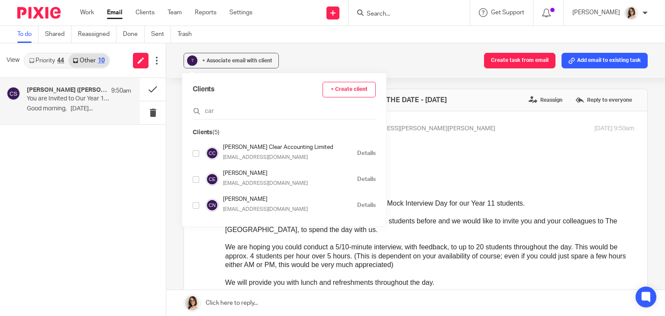
type input "car"
click at [199, 205] on input "checkbox" at bounding box center [196, 205] width 6 height 6
checkbox input "true"
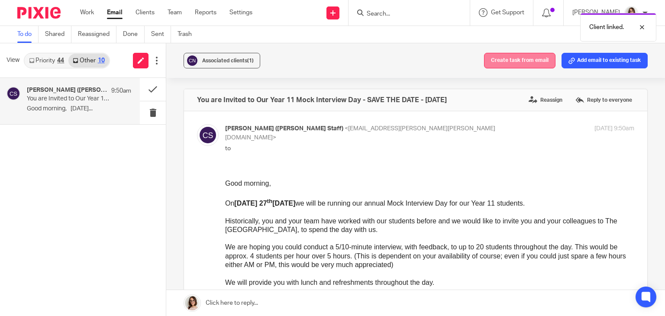
click at [512, 64] on button "Create task from email" at bounding box center [519, 61] width 71 height 16
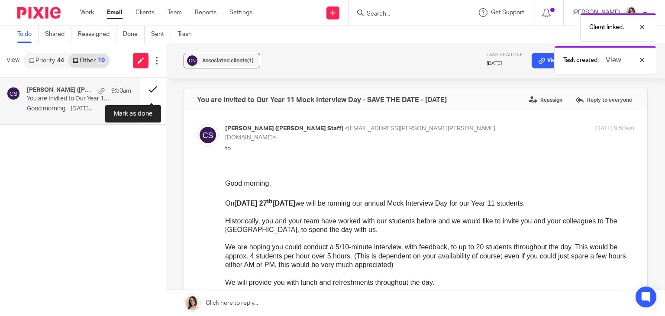
click at [147, 90] on button at bounding box center [153, 89] width 26 height 23
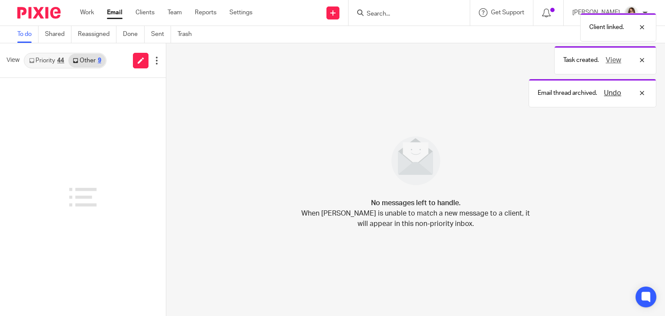
click at [114, 12] on link "Email" at bounding box center [115, 12] width 16 height 9
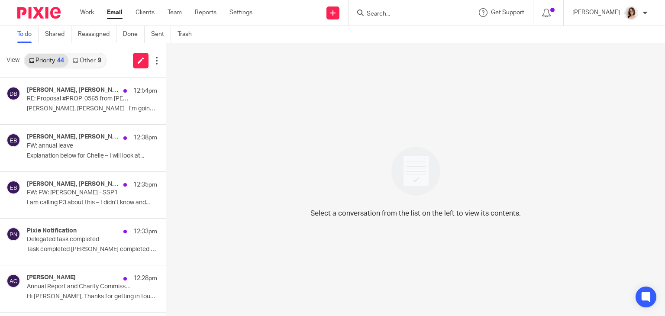
click at [114, 12] on link "Email" at bounding box center [115, 12] width 16 height 9
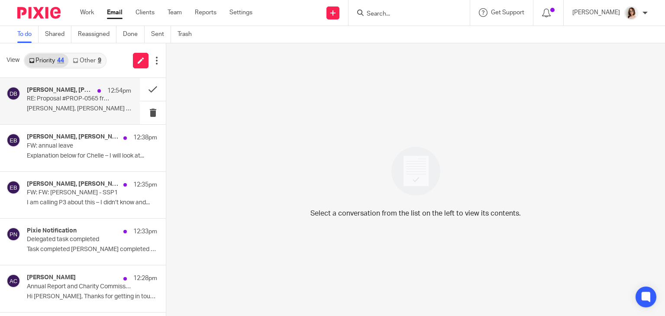
click at [104, 109] on p "[PERSON_NAME], [PERSON_NAME] I’m going to accept..." at bounding box center [79, 108] width 104 height 7
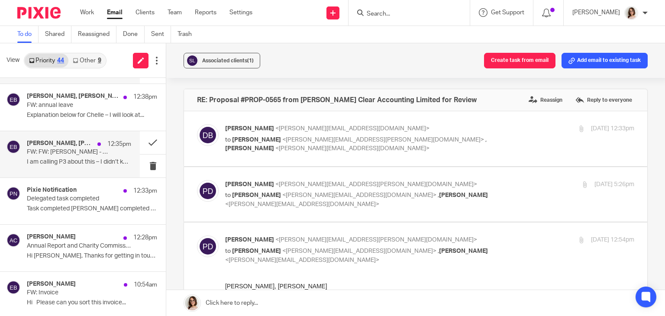
scroll to position [50, 0]
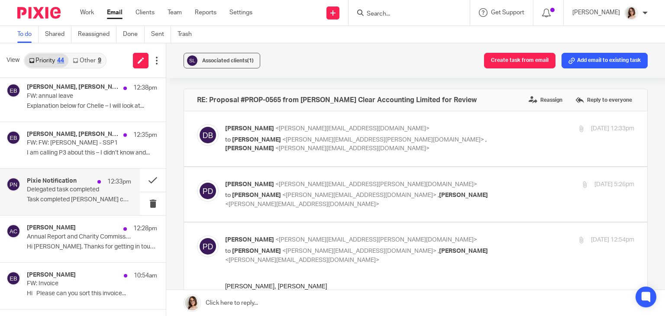
click at [95, 192] on p "Delegated task completed" at bounding box center [69, 189] width 84 height 7
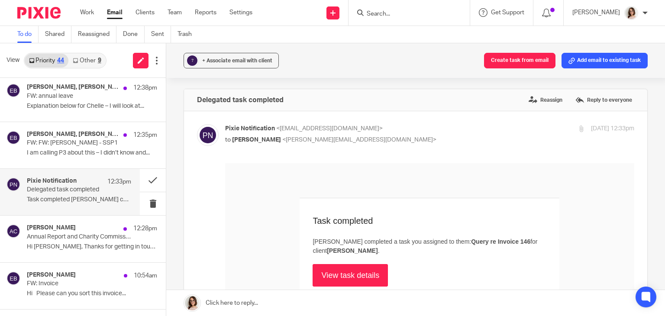
scroll to position [0, 0]
click at [144, 179] on button at bounding box center [153, 180] width 26 height 23
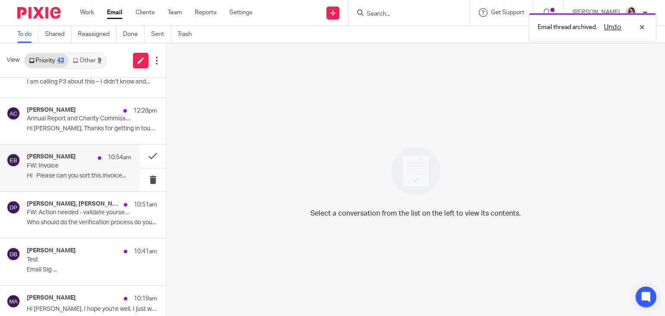
scroll to position [121, 0]
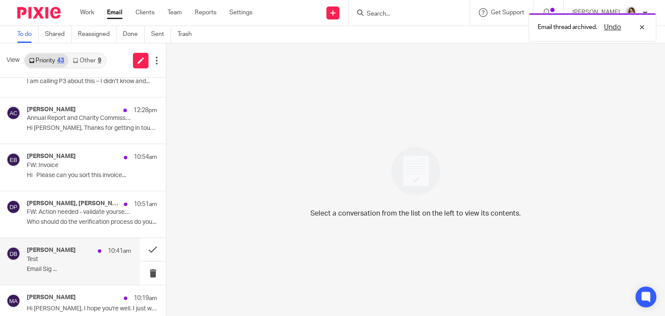
click at [80, 268] on p "Email Sig ..." at bounding box center [79, 269] width 104 height 7
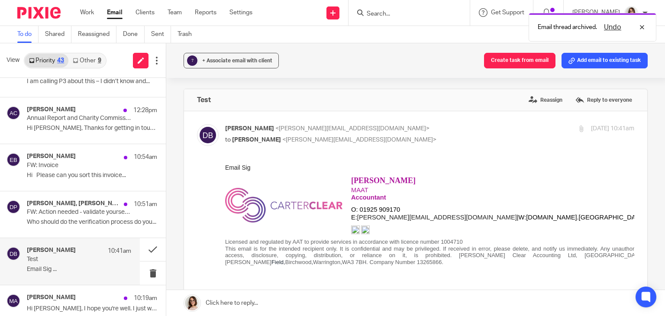
scroll to position [0, 0]
click at [142, 248] on button at bounding box center [153, 249] width 26 height 23
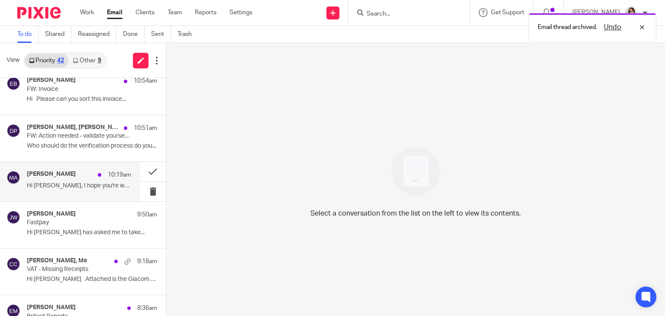
scroll to position [199, 0]
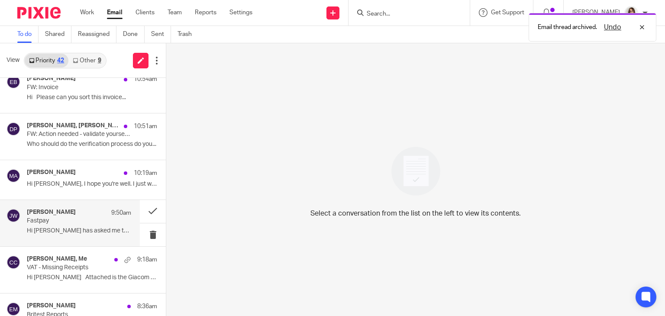
click at [95, 225] on div "[PERSON_NAME] 9:50am Fastpay Hi [PERSON_NAME] has asked me to take..." at bounding box center [79, 223] width 104 height 29
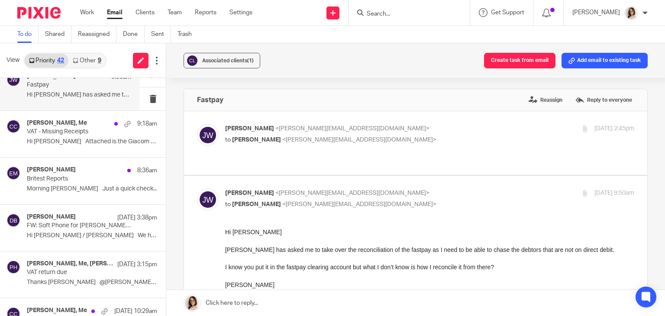
scroll to position [336, 0]
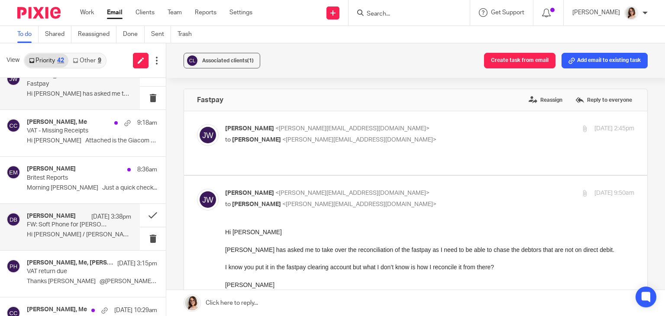
click at [102, 227] on p "FW: Soft Phone for Carter Clear Office" at bounding box center [69, 224] width 84 height 7
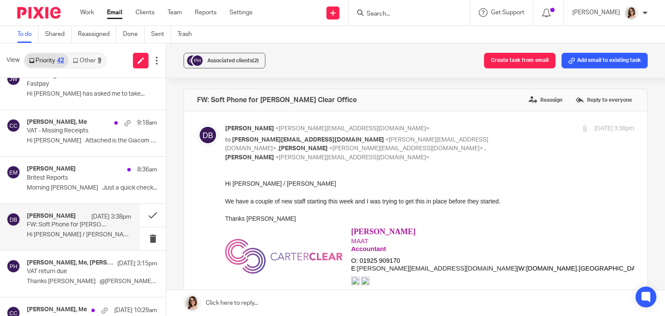
scroll to position [0, 0]
click at [140, 213] on button at bounding box center [153, 215] width 26 height 23
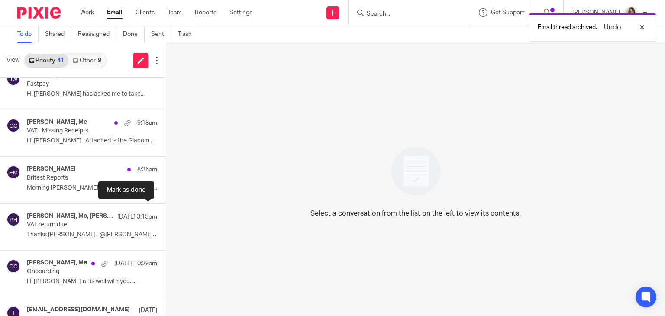
click at [166, 213] on button at bounding box center [169, 215] width 7 height 23
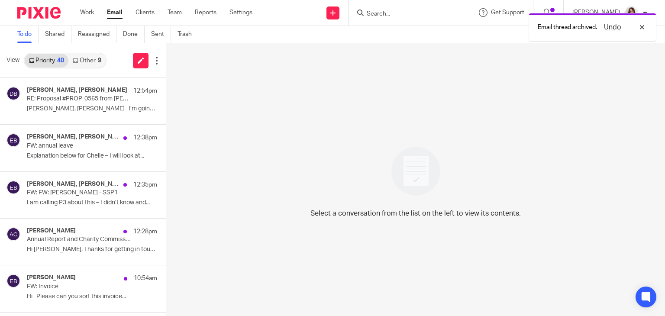
click at [111, 12] on link "Email" at bounding box center [115, 12] width 16 height 9
click at [98, 58] on div "10" at bounding box center [101, 61] width 7 height 6
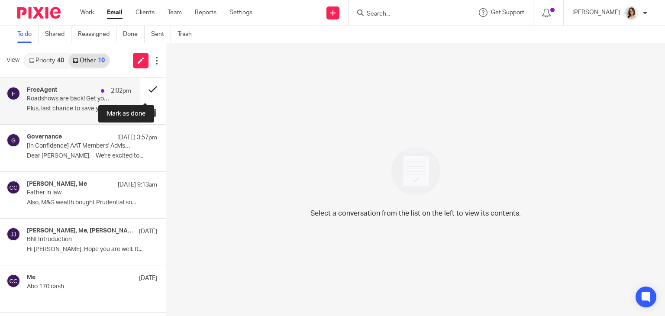
click at [147, 87] on button at bounding box center [153, 89] width 26 height 23
